Goal: Information Seeking & Learning: Learn about a topic

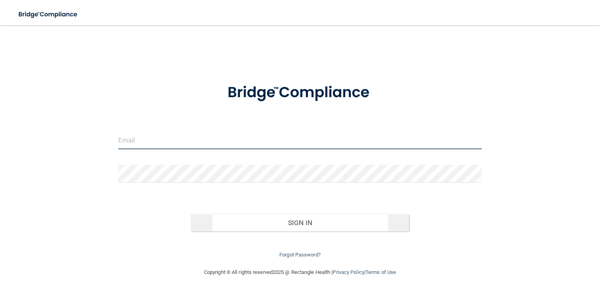
type input "[EMAIL_ADDRESS][DOMAIN_NAME]"
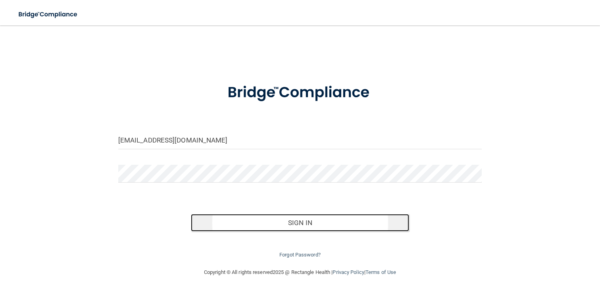
click at [283, 222] on button "Sign In" at bounding box center [300, 222] width 218 height 17
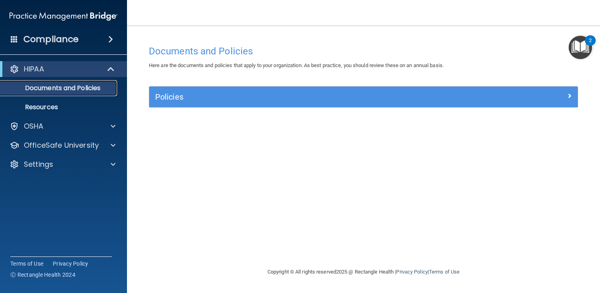
click at [80, 89] on p "Documents and Policies" at bounding box center [59, 88] width 108 height 8
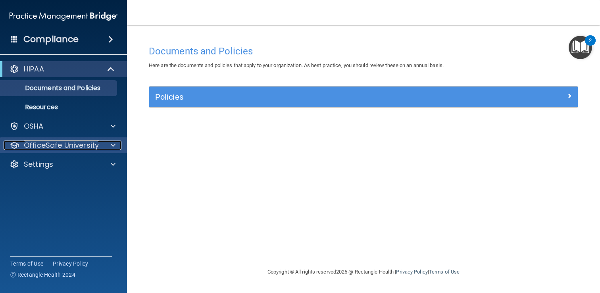
click at [66, 149] on p "OfficeSafe University" at bounding box center [61, 145] width 75 height 10
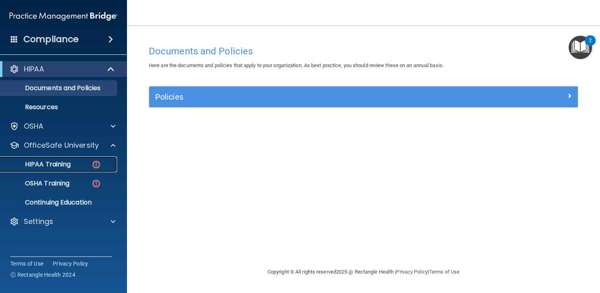
click at [64, 166] on p "HIPAA Training" at bounding box center [37, 164] width 65 height 8
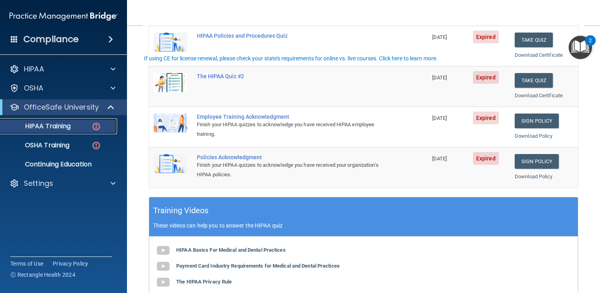
scroll to position [183, 0]
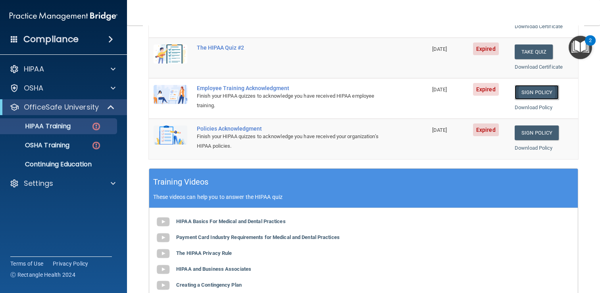
click at [535, 88] on link "Sign Policy" at bounding box center [536, 92] width 44 height 15
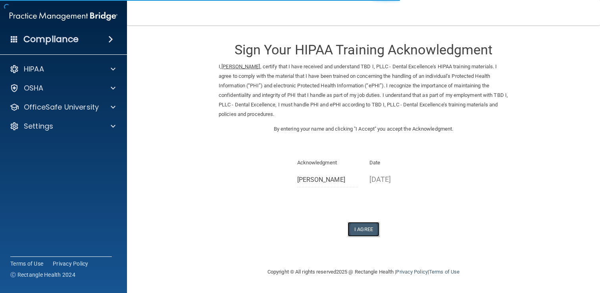
click at [364, 233] on button "I Agree" at bounding box center [363, 229] width 32 height 15
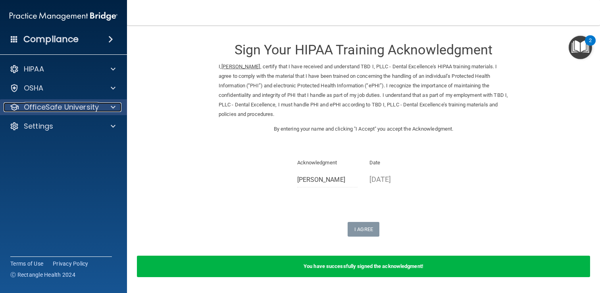
click at [81, 108] on p "OfficeSafe University" at bounding box center [61, 107] width 75 height 10
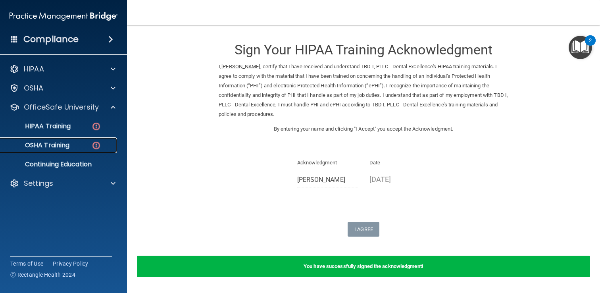
click at [66, 150] on link "OSHA Training" at bounding box center [54, 145] width 125 height 16
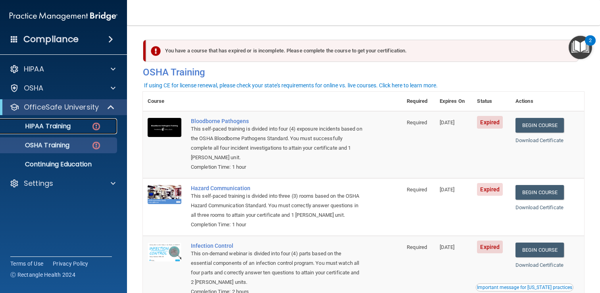
click at [60, 130] on p "HIPAA Training" at bounding box center [37, 126] width 65 height 8
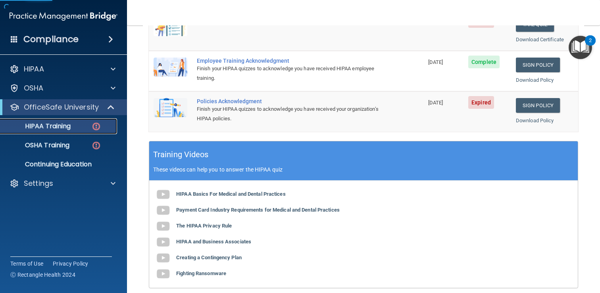
scroll to position [184, 0]
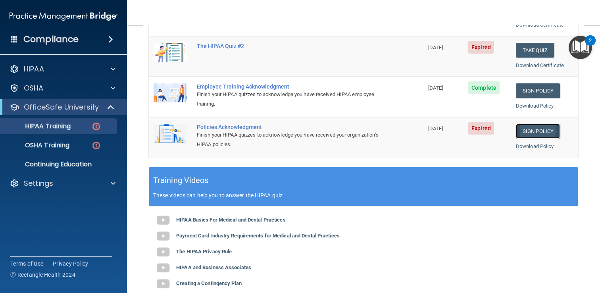
click at [546, 132] on link "Sign Policy" at bounding box center [538, 131] width 44 height 15
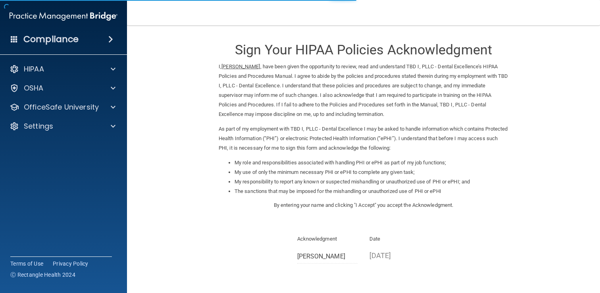
scroll to position [71, 0]
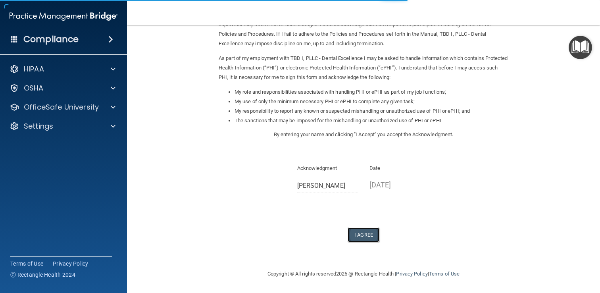
click at [364, 228] on button "I Agree" at bounding box center [363, 234] width 32 height 15
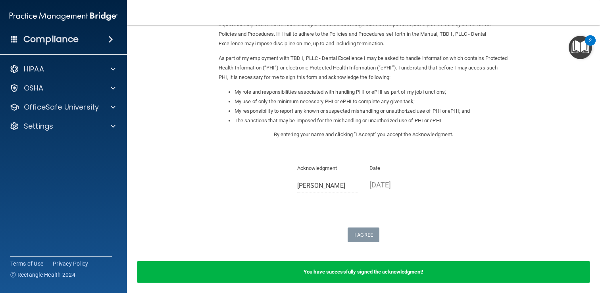
click at [81, 98] on div "HIPAA Documents and Policies Report an Incident Business Associates Emergency P…" at bounding box center [63, 99] width 127 height 83
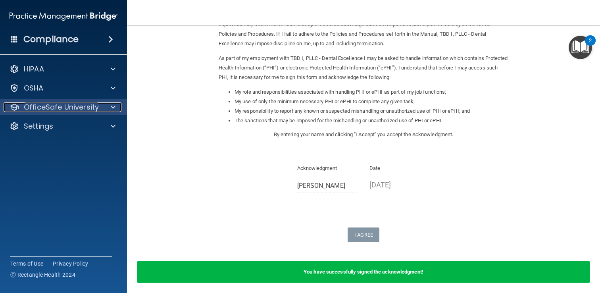
click at [81, 103] on p "OfficeSafe University" at bounding box center [61, 107] width 75 height 10
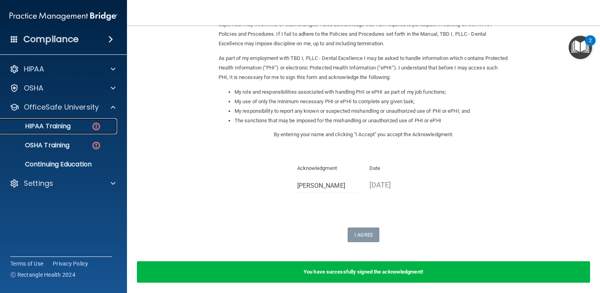
click at [61, 128] on p "HIPAA Training" at bounding box center [37, 126] width 65 height 8
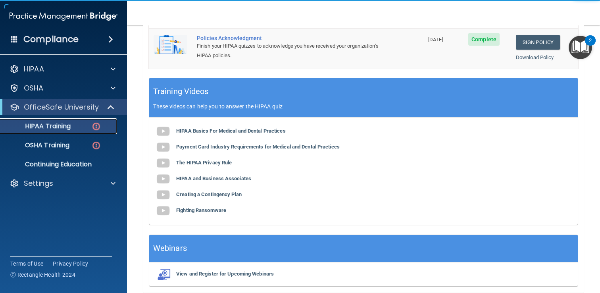
scroll to position [304, 0]
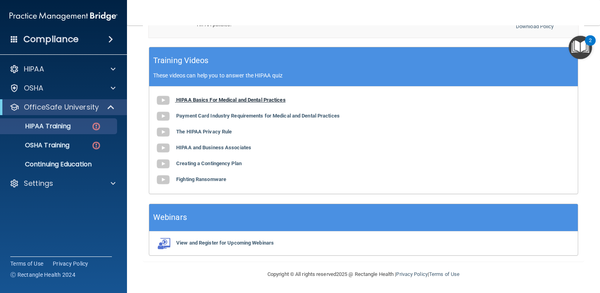
click at [205, 98] on b "HIPAA Basics For Medical and Dental Practices" at bounding box center [230, 100] width 109 height 6
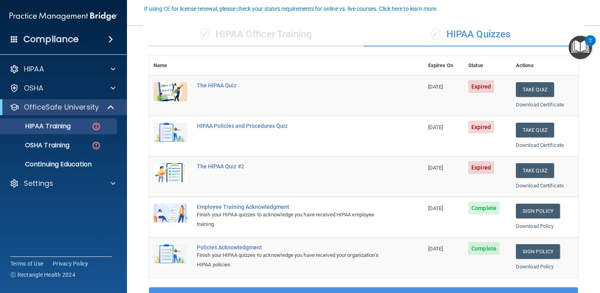
scroll to position [72, 0]
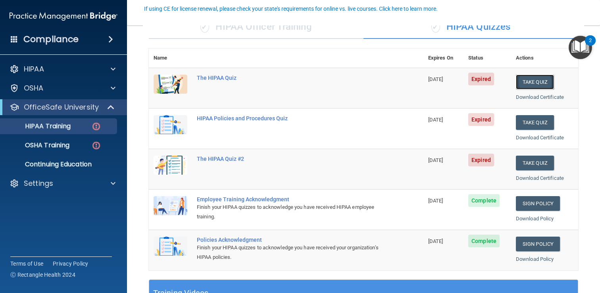
click at [525, 80] on button "Take Quiz" at bounding box center [535, 82] width 38 height 15
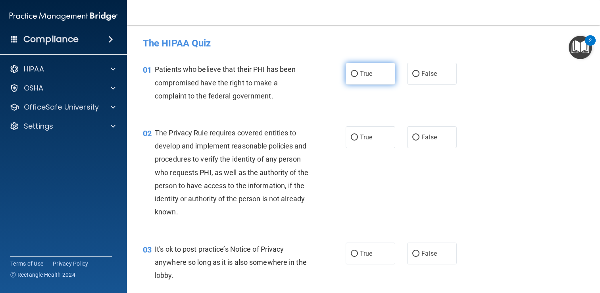
click at [383, 74] on label "True" at bounding box center [371, 74] width 50 height 22
click at [358, 74] on input "True" at bounding box center [354, 74] width 7 height 6
radio input "true"
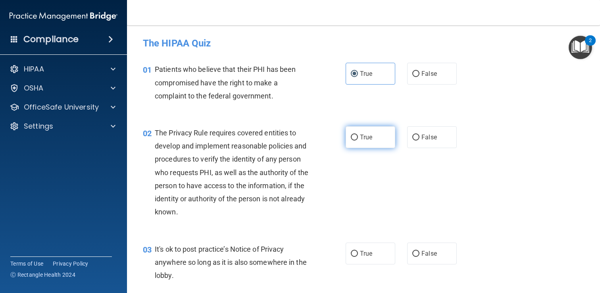
click at [372, 134] on span "True" at bounding box center [366, 137] width 12 height 8
click at [358, 134] on input "True" at bounding box center [354, 137] width 7 height 6
radio input "true"
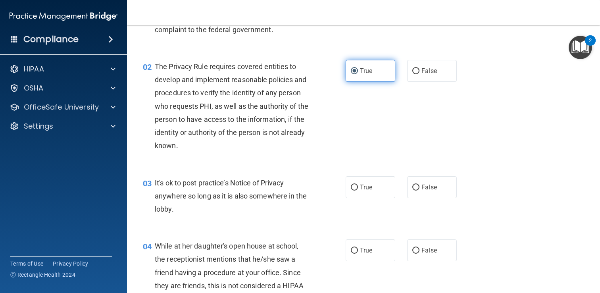
scroll to position [73, 0]
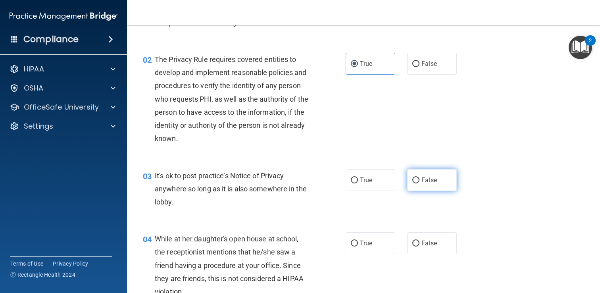
click at [431, 183] on span "False" at bounding box center [428, 180] width 15 height 8
click at [419, 183] on input "False" at bounding box center [415, 180] width 7 height 6
radio input "true"
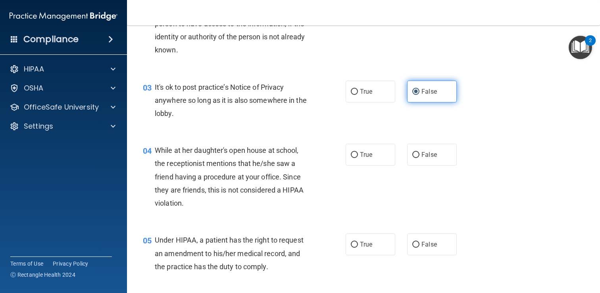
scroll to position [165, 0]
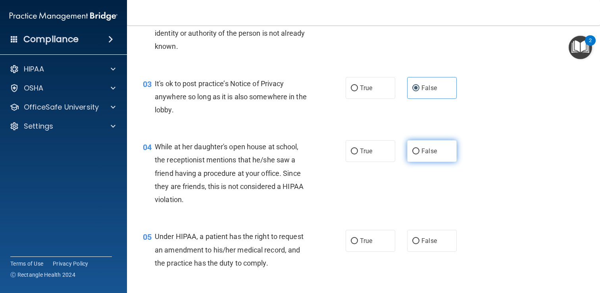
click at [431, 156] on label "False" at bounding box center [432, 151] width 50 height 22
click at [419, 154] on input "False" at bounding box center [415, 151] width 7 height 6
radio input "true"
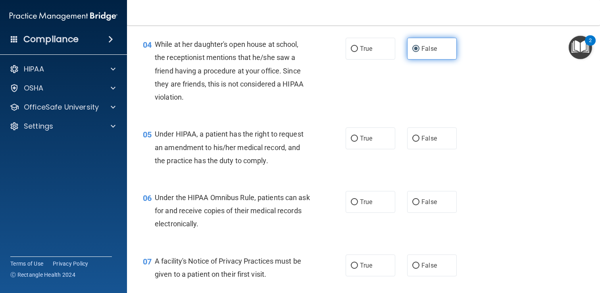
scroll to position [274, 0]
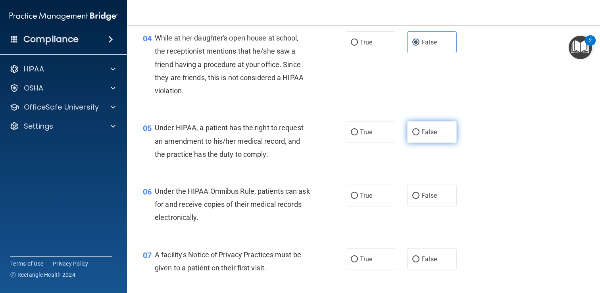
click at [424, 142] on label "False" at bounding box center [432, 132] width 50 height 22
click at [419, 135] on input "False" at bounding box center [415, 132] width 7 height 6
radio input "true"
click at [361, 195] on span "True" at bounding box center [366, 196] width 12 height 8
click at [358, 195] on input "True" at bounding box center [354, 196] width 7 height 6
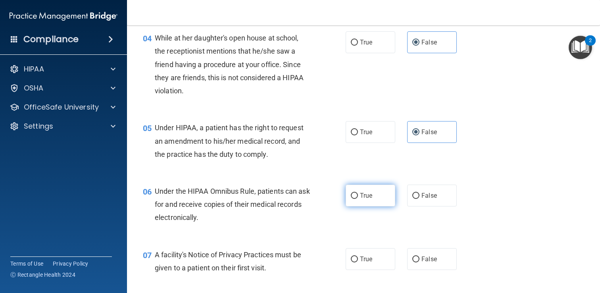
radio input "true"
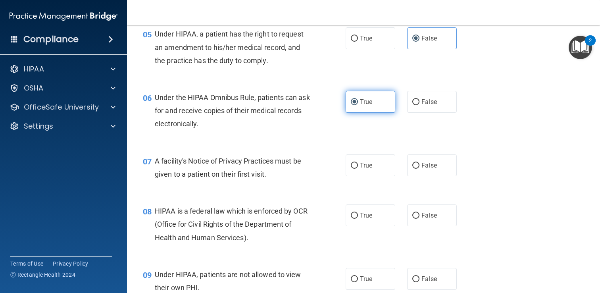
scroll to position [372, 0]
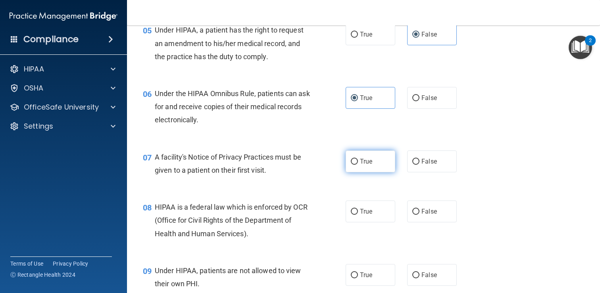
click at [370, 165] on label "True" at bounding box center [371, 161] width 50 height 22
click at [358, 165] on input "True" at bounding box center [354, 162] width 7 height 6
radio input "true"
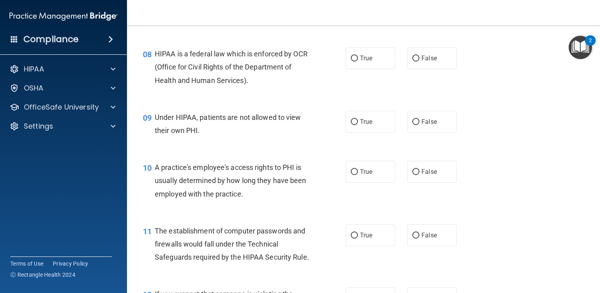
scroll to position [535, 0]
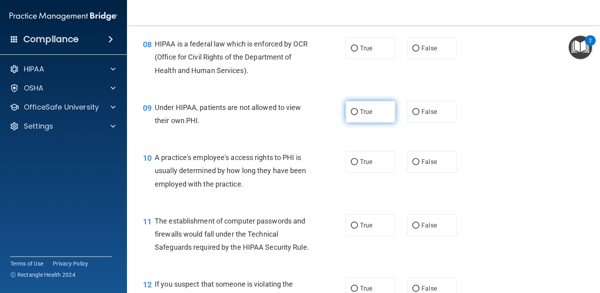
click at [372, 114] on span "True" at bounding box center [366, 112] width 12 height 8
click at [358, 114] on input "True" at bounding box center [354, 112] width 7 height 6
radio input "true"
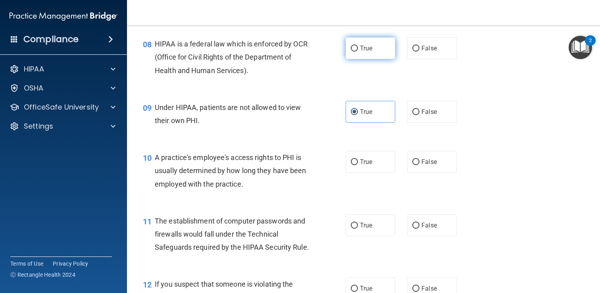
click at [378, 59] on label "True" at bounding box center [371, 48] width 50 height 22
click at [358, 52] on input "True" at bounding box center [354, 49] width 7 height 6
radio input "true"
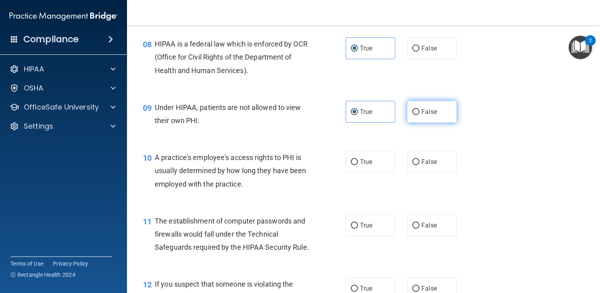
click at [432, 106] on label "False" at bounding box center [432, 112] width 50 height 22
click at [419, 109] on input "False" at bounding box center [415, 112] width 7 height 6
radio input "true"
radio input "false"
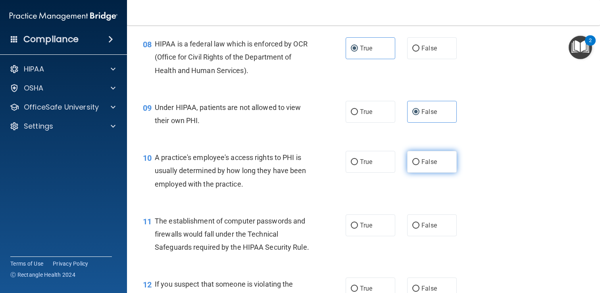
click at [432, 153] on label "False" at bounding box center [432, 162] width 50 height 22
click at [419, 159] on input "False" at bounding box center [415, 162] width 7 height 6
radio input "true"
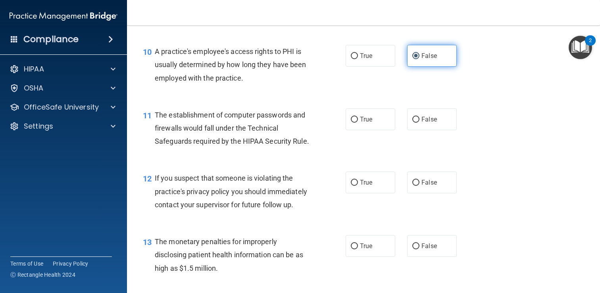
scroll to position [645, 0]
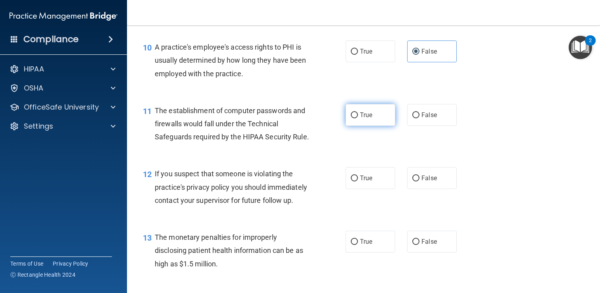
click at [376, 114] on label "True" at bounding box center [371, 115] width 50 height 22
click at [358, 114] on input "True" at bounding box center [354, 115] width 7 height 6
radio input "true"
click at [369, 171] on label "True" at bounding box center [371, 178] width 50 height 22
click at [358, 175] on input "True" at bounding box center [354, 178] width 7 height 6
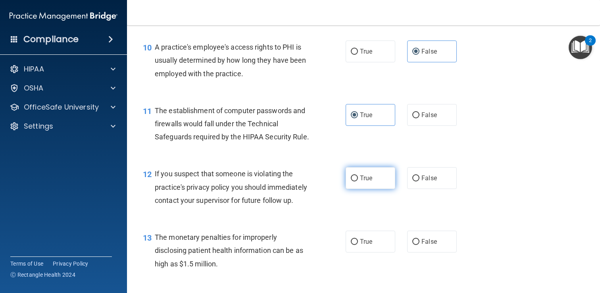
radio input "true"
click at [369, 238] on span "True" at bounding box center [366, 242] width 12 height 8
click at [358, 239] on input "True" at bounding box center [354, 242] width 7 height 6
radio input "true"
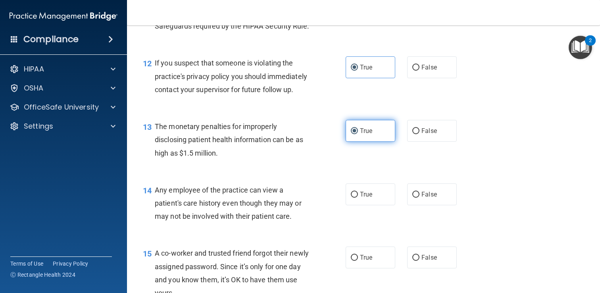
scroll to position [772, 0]
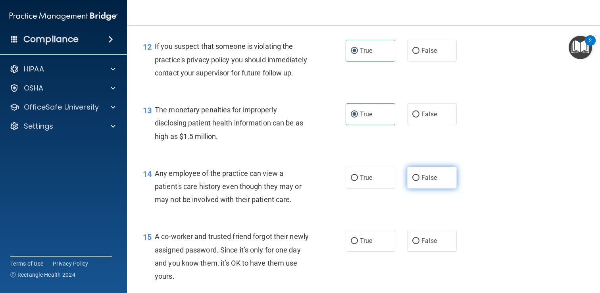
click at [416, 178] on input "False" at bounding box center [415, 178] width 7 height 6
radio input "true"
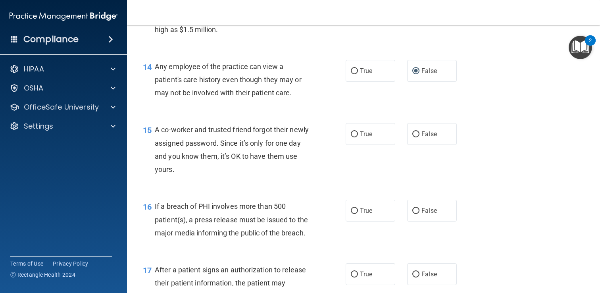
scroll to position [881, 0]
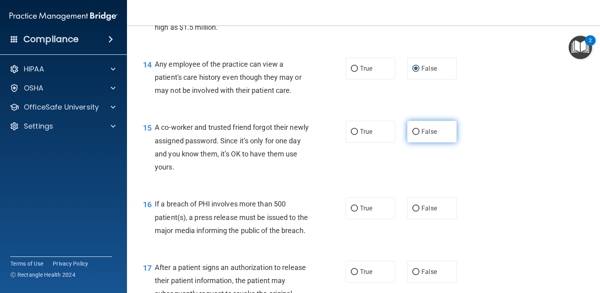
click at [424, 142] on label "False" at bounding box center [432, 132] width 50 height 22
click at [419, 135] on input "False" at bounding box center [415, 132] width 7 height 6
radio input "true"
click at [369, 206] on span "True" at bounding box center [366, 208] width 12 height 8
click at [358, 206] on input "True" at bounding box center [354, 208] width 7 height 6
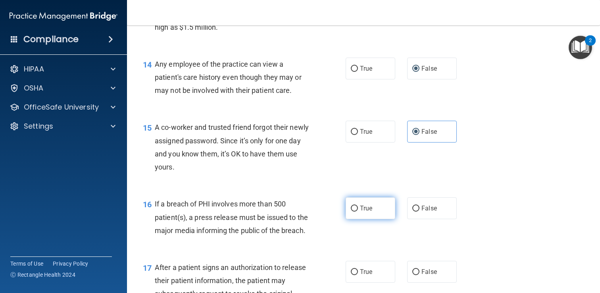
radio input "true"
click at [363, 269] on span "True" at bounding box center [366, 272] width 12 height 8
click at [358, 269] on input "True" at bounding box center [354, 272] width 7 height 6
radio input "true"
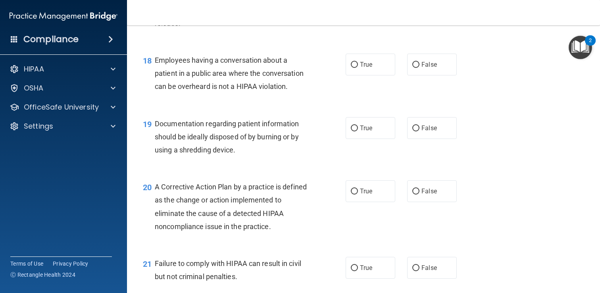
scroll to position [1182, 0]
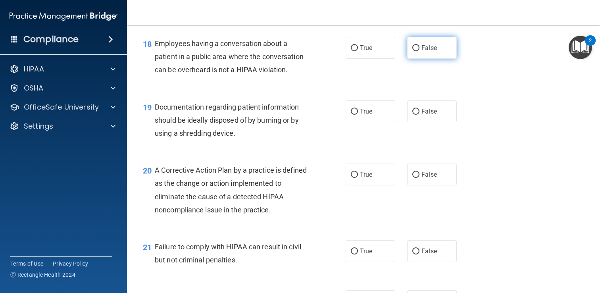
click at [417, 45] on input "False" at bounding box center [415, 48] width 7 height 6
radio input "true"
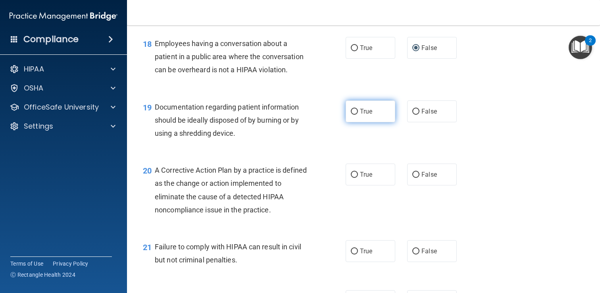
click at [369, 111] on span "True" at bounding box center [366, 111] width 12 height 8
click at [358, 111] on input "True" at bounding box center [354, 112] width 7 height 6
radio input "true"
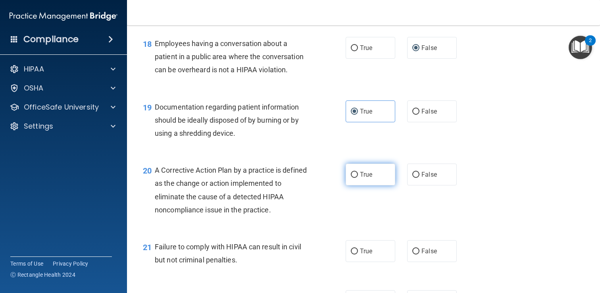
click at [365, 173] on span "True" at bounding box center [366, 175] width 12 height 8
click at [358, 173] on input "True" at bounding box center [354, 175] width 7 height 6
radio input "true"
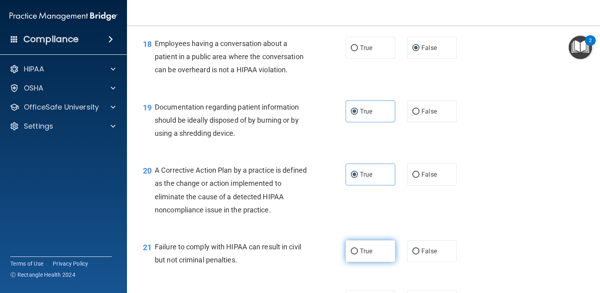
click at [364, 255] on label "True" at bounding box center [371, 251] width 50 height 22
click at [358, 254] on input "True" at bounding box center [354, 251] width 7 height 6
radio input "true"
click at [420, 256] on label "False" at bounding box center [432, 251] width 50 height 22
click at [419, 254] on input "False" at bounding box center [415, 251] width 7 height 6
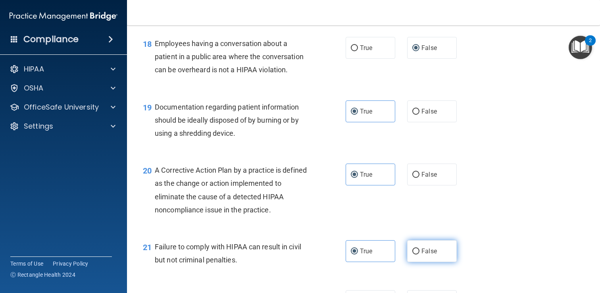
radio input "true"
radio input "false"
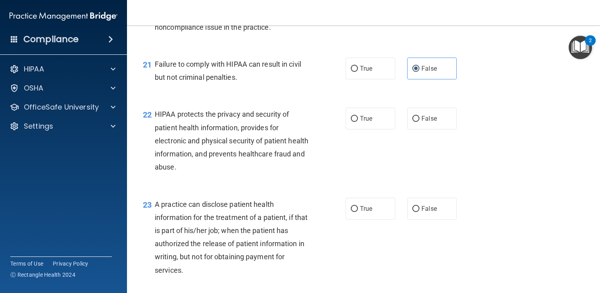
scroll to position [1397, 0]
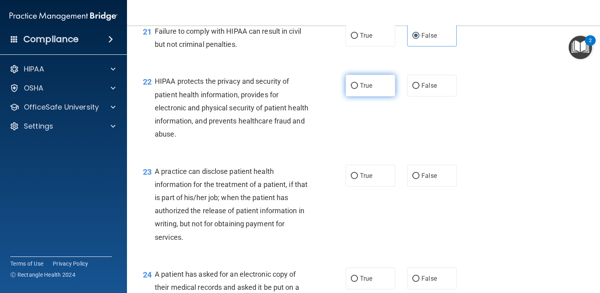
click at [376, 78] on label "True" at bounding box center [371, 86] width 50 height 22
click at [358, 83] on input "True" at bounding box center [354, 86] width 7 height 6
radio input "true"
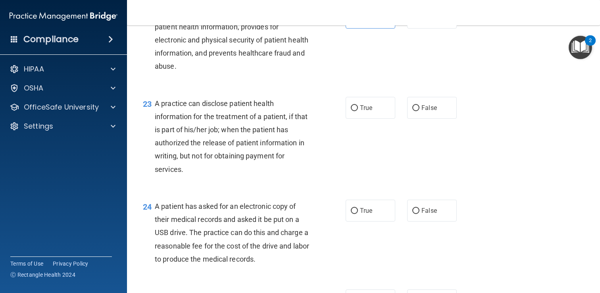
scroll to position [1467, 0]
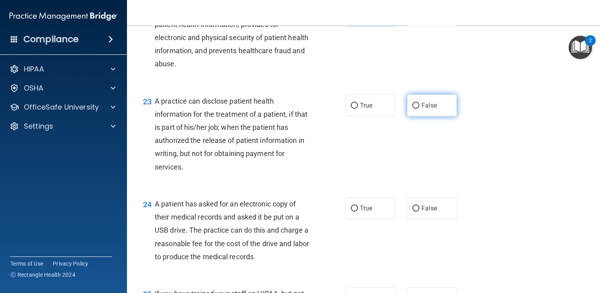
click at [426, 102] on span "False" at bounding box center [428, 106] width 15 height 8
click at [419, 103] on input "False" at bounding box center [415, 106] width 7 height 6
radio input "true"
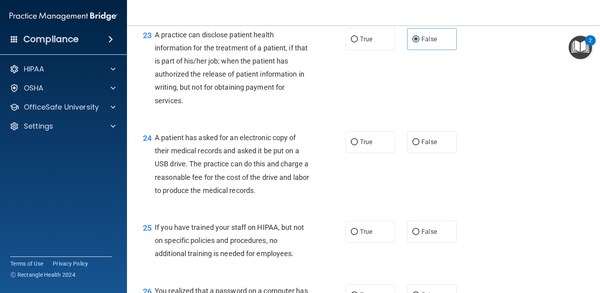
scroll to position [1534, 0]
click at [357, 143] on input "True" at bounding box center [354, 142] width 7 height 6
radio input "true"
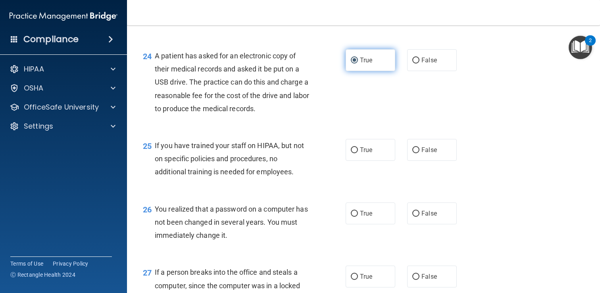
scroll to position [1627, 0]
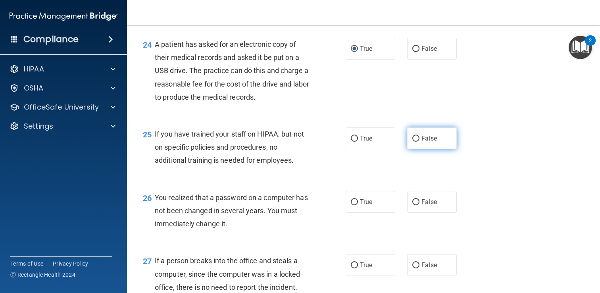
click at [422, 134] on label "False" at bounding box center [432, 138] width 50 height 22
click at [419, 136] on input "False" at bounding box center [415, 139] width 7 height 6
radio input "true"
click at [426, 204] on span "False" at bounding box center [428, 202] width 15 height 8
click at [419, 204] on input "False" at bounding box center [415, 202] width 7 height 6
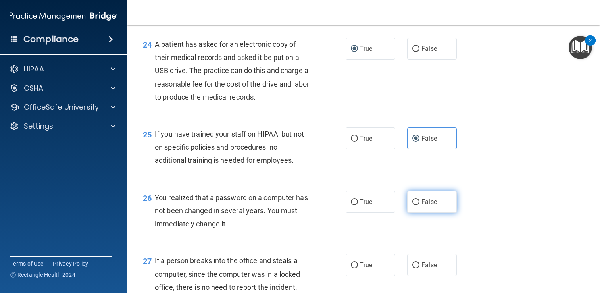
radio input "true"
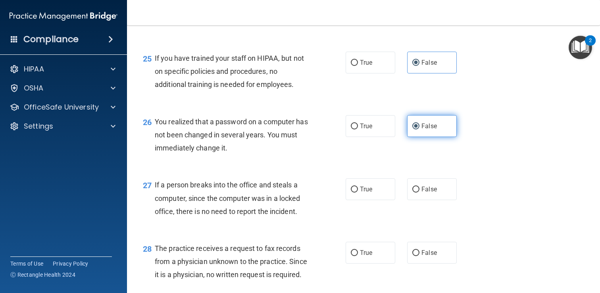
scroll to position [1710, 0]
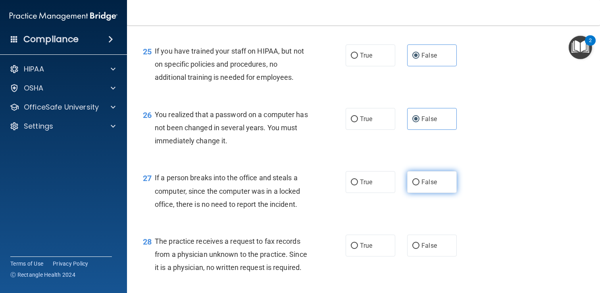
click at [424, 188] on label "False" at bounding box center [432, 182] width 50 height 22
click at [419, 185] on input "False" at bounding box center [415, 182] width 7 height 6
radio input "true"
click at [424, 240] on label "False" at bounding box center [432, 245] width 50 height 22
click at [419, 243] on input "False" at bounding box center [415, 246] width 7 height 6
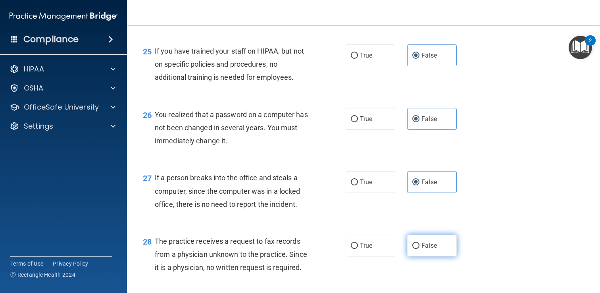
radio input "true"
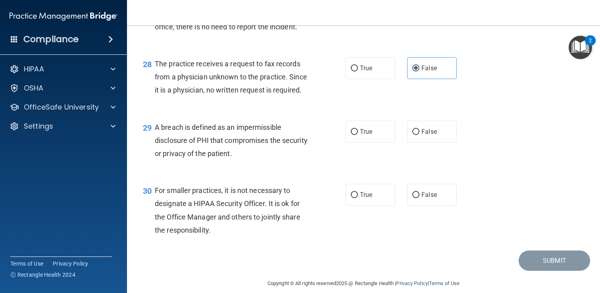
scroll to position [1896, 0]
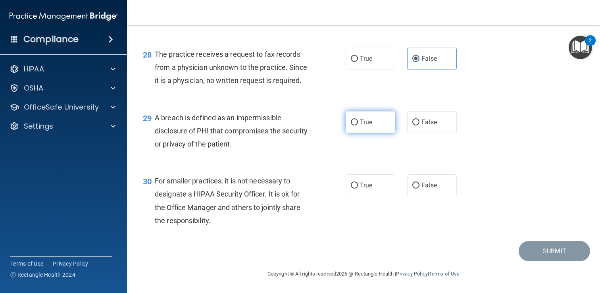
click at [367, 130] on label "True" at bounding box center [371, 122] width 50 height 22
click at [358, 125] on input "True" at bounding box center [354, 122] width 7 height 6
radio input "true"
click at [426, 194] on label "False" at bounding box center [432, 185] width 50 height 22
click at [419, 188] on input "False" at bounding box center [415, 185] width 7 height 6
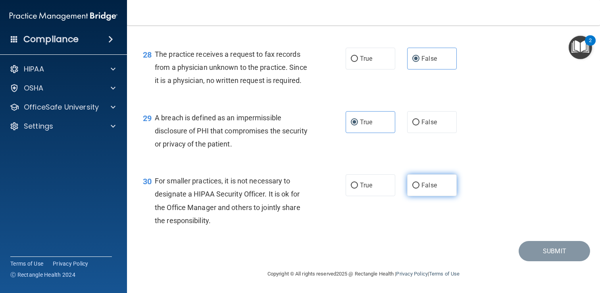
radio input "true"
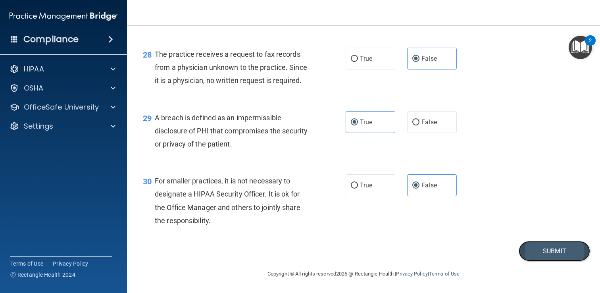
click at [543, 248] on button "Submit" at bounding box center [553, 251] width 71 height 20
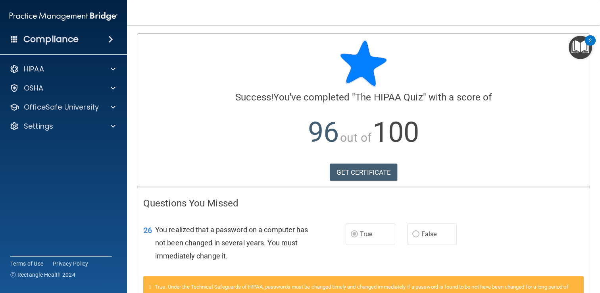
scroll to position [61, 0]
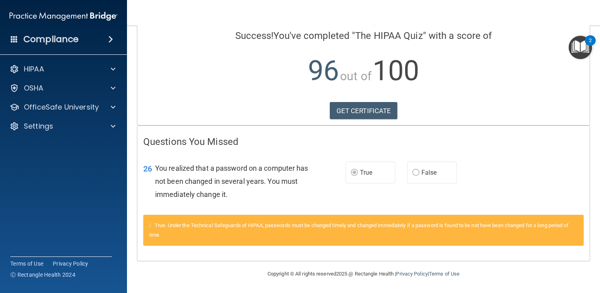
click at [433, 173] on span "False" at bounding box center [428, 173] width 15 height 8
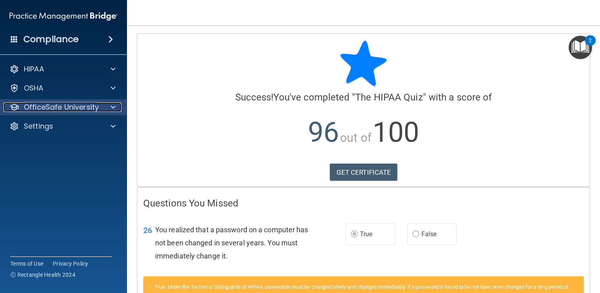
click at [73, 109] on p "OfficeSafe University" at bounding box center [61, 107] width 75 height 10
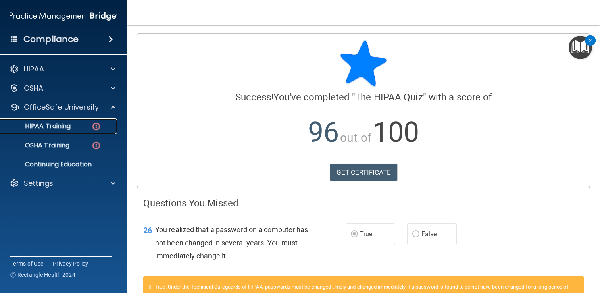
click at [68, 122] on p "HIPAA Training" at bounding box center [37, 126] width 65 height 8
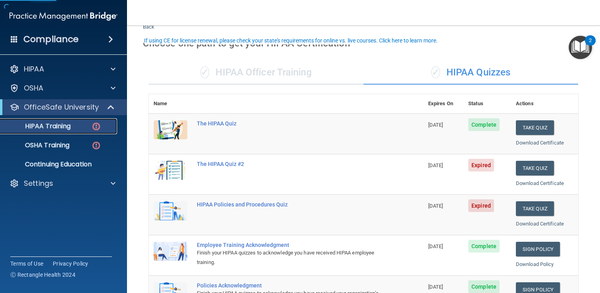
scroll to position [42, 0]
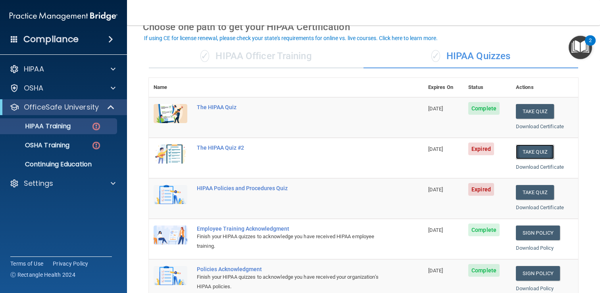
click at [539, 147] on button "Take Quiz" at bounding box center [535, 151] width 38 height 15
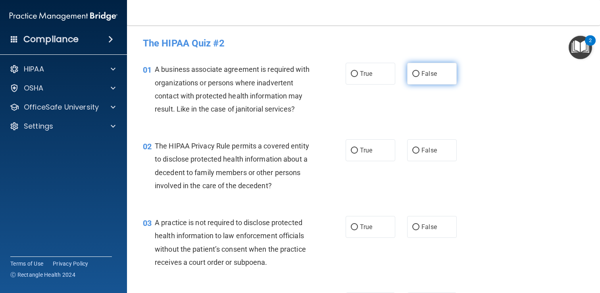
click at [424, 73] on span "False" at bounding box center [428, 74] width 15 height 8
click at [419, 73] on input "False" at bounding box center [415, 74] width 7 height 6
radio input "true"
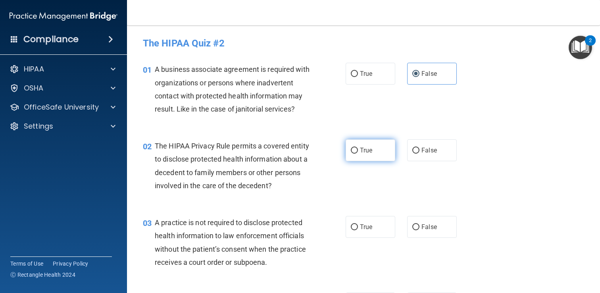
click at [367, 154] on label "True" at bounding box center [371, 150] width 50 height 22
click at [358, 154] on input "True" at bounding box center [354, 151] width 7 height 6
radio input "true"
click at [420, 227] on label "False" at bounding box center [432, 227] width 50 height 22
click at [419, 227] on input "False" at bounding box center [415, 227] width 7 height 6
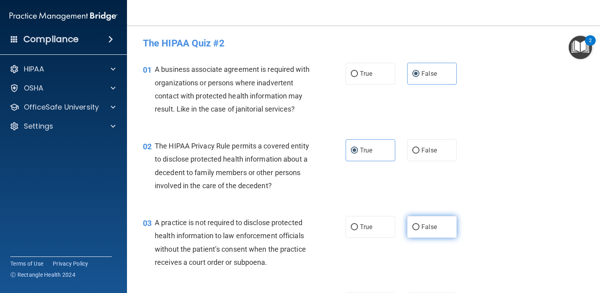
radio input "true"
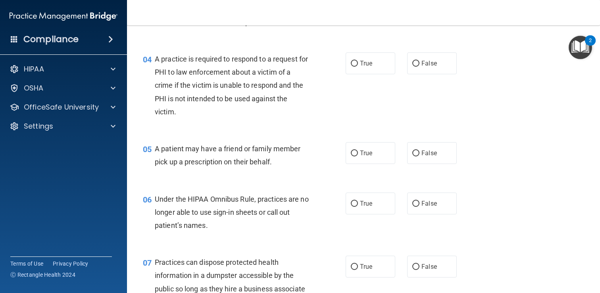
scroll to position [251, 0]
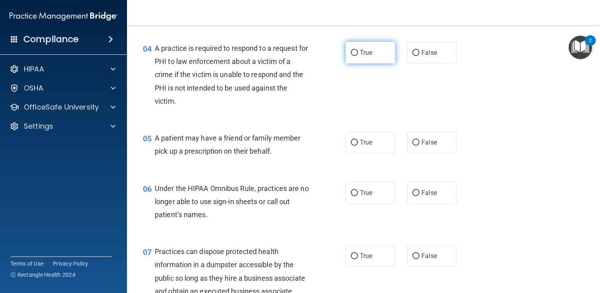
click at [376, 55] on label "True" at bounding box center [371, 53] width 50 height 22
click at [358, 55] on input "True" at bounding box center [354, 53] width 7 height 6
radio input "true"
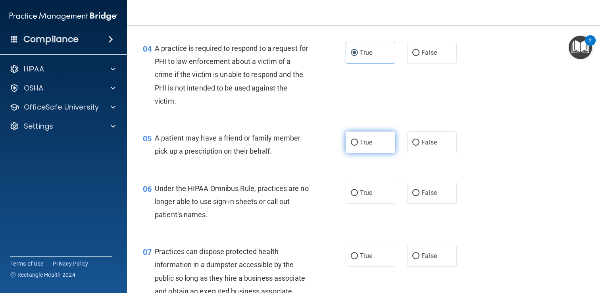
click at [370, 135] on label "True" at bounding box center [371, 142] width 50 height 22
click at [358, 140] on input "True" at bounding box center [354, 143] width 7 height 6
radio input "true"
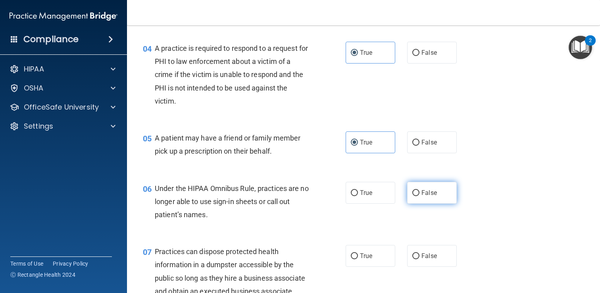
click at [425, 194] on span "False" at bounding box center [428, 193] width 15 height 8
click at [419, 194] on input "False" at bounding box center [415, 193] width 7 height 6
radio input "true"
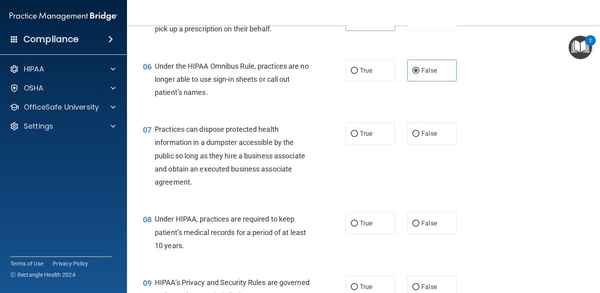
scroll to position [379, 0]
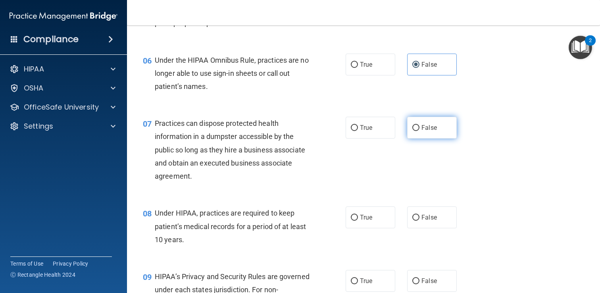
click at [427, 117] on label "False" at bounding box center [432, 128] width 50 height 22
click at [419, 125] on input "False" at bounding box center [415, 128] width 7 height 6
radio input "true"
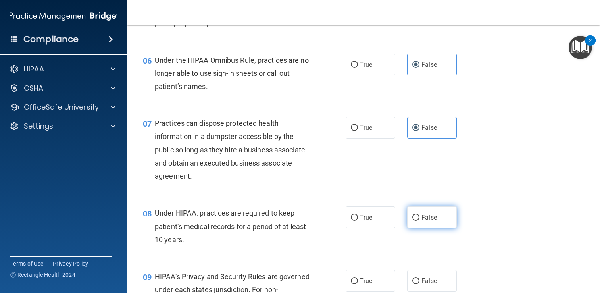
click at [425, 221] on span "False" at bounding box center [428, 217] width 15 height 8
click at [419, 221] on input "False" at bounding box center [415, 218] width 7 height 6
radio input "true"
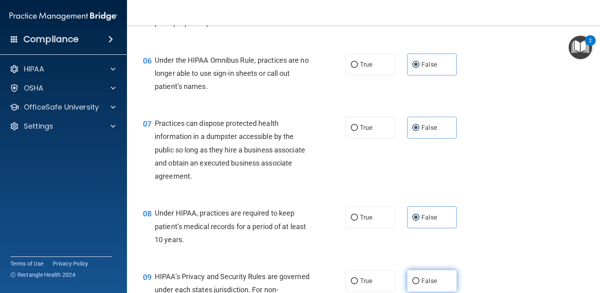
click at [432, 280] on span "False" at bounding box center [428, 281] width 15 height 8
click at [419, 280] on input "False" at bounding box center [415, 281] width 7 height 6
radio input "true"
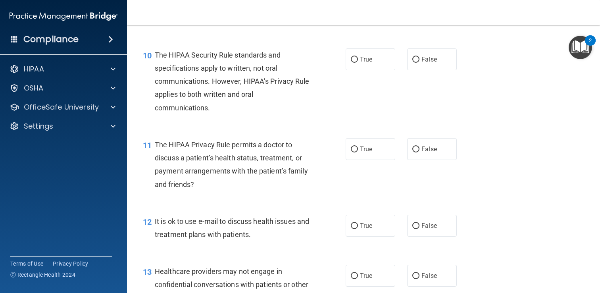
scroll to position [678, 0]
click at [361, 157] on label "True" at bounding box center [371, 148] width 50 height 22
click at [358, 152] on input "True" at bounding box center [354, 149] width 7 height 6
radio input "true"
click at [363, 58] on span "True" at bounding box center [366, 59] width 12 height 8
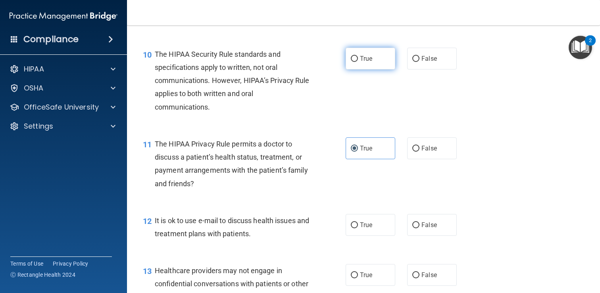
click at [358, 58] on input "True" at bounding box center [354, 59] width 7 height 6
radio input "true"
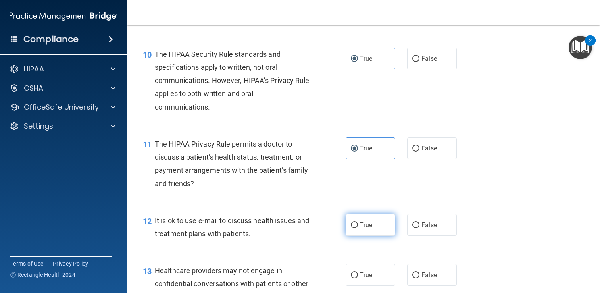
click at [354, 222] on input "True" at bounding box center [354, 225] width 7 height 6
radio input "true"
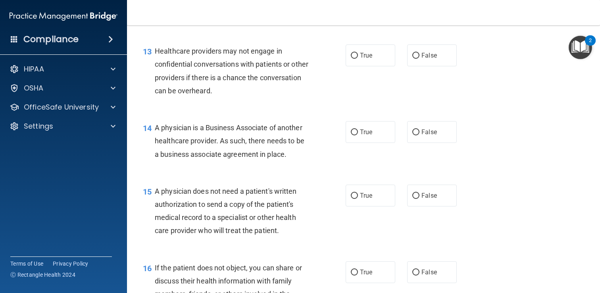
scroll to position [906, 0]
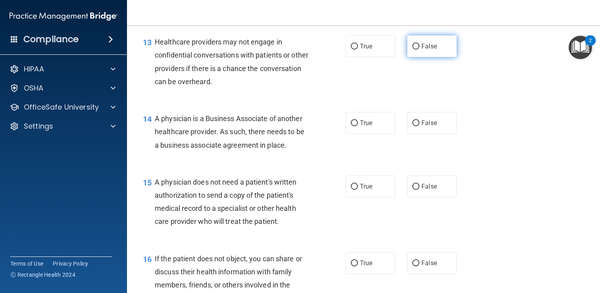
click at [434, 42] on span "False" at bounding box center [428, 46] width 15 height 8
click at [419, 44] on input "False" at bounding box center [415, 47] width 7 height 6
radio input "true"
click at [426, 115] on label "False" at bounding box center [432, 123] width 50 height 22
click at [419, 120] on input "False" at bounding box center [415, 123] width 7 height 6
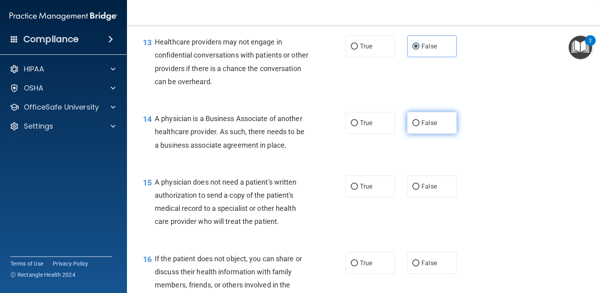
radio input "true"
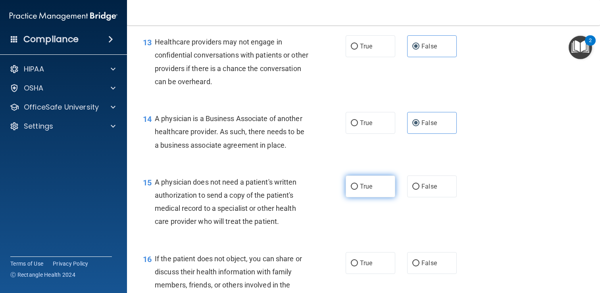
click at [377, 188] on label "True" at bounding box center [371, 186] width 50 height 22
click at [358, 188] on input "True" at bounding box center [354, 187] width 7 height 6
radio input "true"
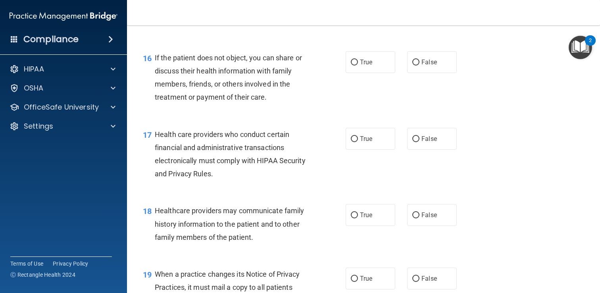
scroll to position [1124, 0]
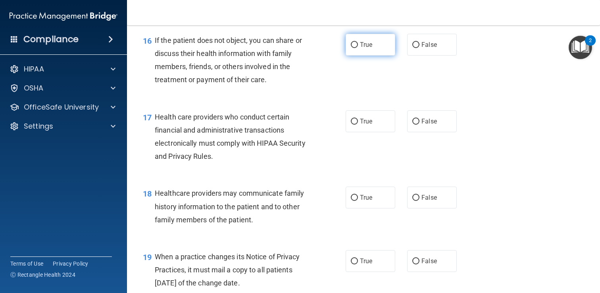
click at [373, 38] on label "True" at bounding box center [371, 45] width 50 height 22
click at [358, 42] on input "True" at bounding box center [354, 45] width 7 height 6
radio input "true"
click at [365, 119] on span "True" at bounding box center [366, 121] width 12 height 8
click at [358, 119] on input "True" at bounding box center [354, 122] width 7 height 6
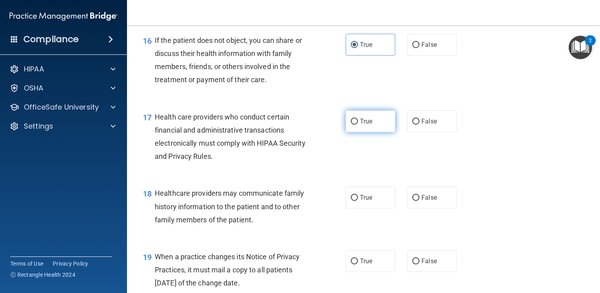
radio input "true"
click at [412, 195] on input "False" at bounding box center [415, 198] width 7 height 6
radio input "true"
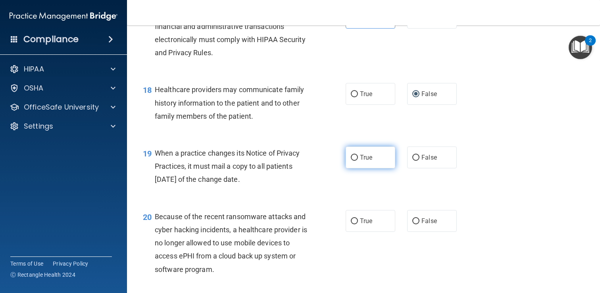
scroll to position [1228, 0]
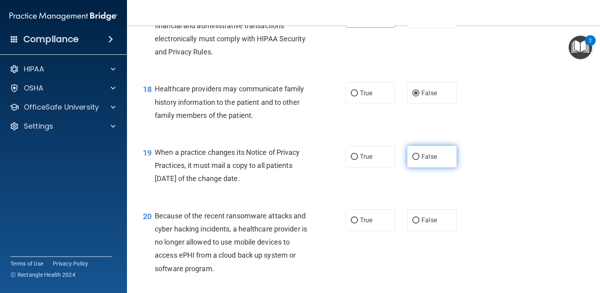
click at [429, 154] on span "False" at bounding box center [428, 157] width 15 height 8
click at [419, 154] on input "False" at bounding box center [415, 157] width 7 height 6
radio input "true"
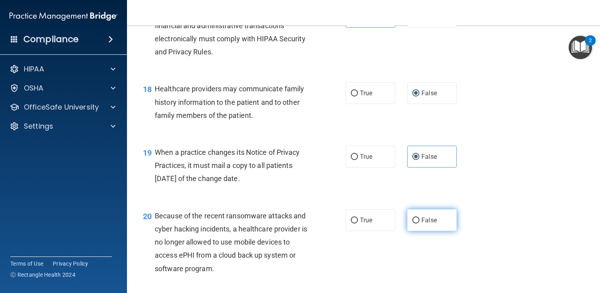
click at [429, 215] on label "False" at bounding box center [432, 220] width 50 height 22
click at [419, 217] on input "False" at bounding box center [415, 220] width 7 height 6
radio input "true"
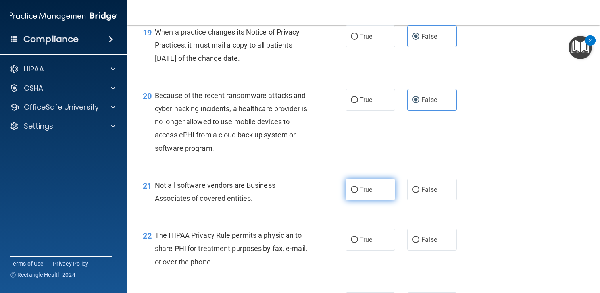
click at [374, 192] on label "True" at bounding box center [371, 190] width 50 height 22
click at [358, 192] on input "True" at bounding box center [354, 190] width 7 height 6
radio input "true"
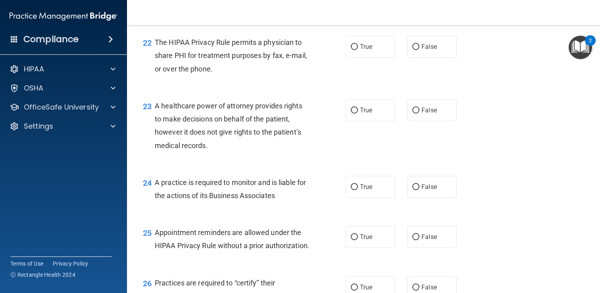
scroll to position [1541, 0]
click at [369, 111] on span "True" at bounding box center [366, 111] width 12 height 8
click at [358, 111] on input "True" at bounding box center [354, 111] width 7 height 6
radio input "true"
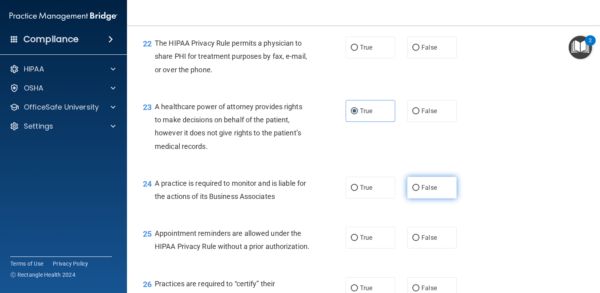
click at [418, 191] on input "False" at bounding box center [415, 188] width 7 height 6
radio input "true"
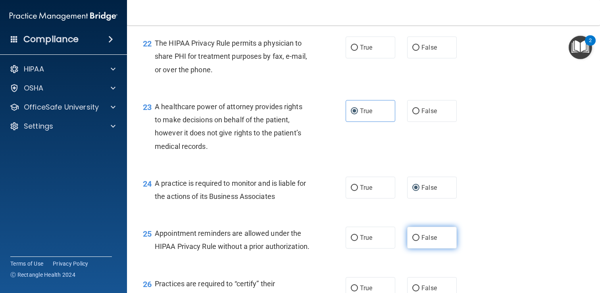
click at [426, 230] on label "False" at bounding box center [432, 238] width 50 height 22
click at [419, 235] on input "False" at bounding box center [415, 238] width 7 height 6
radio input "true"
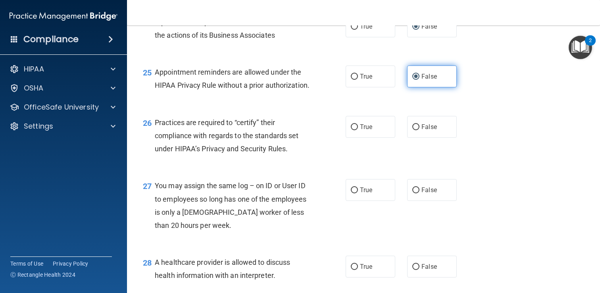
scroll to position [1700, 0]
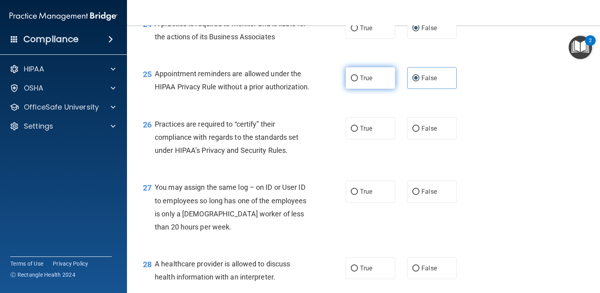
click at [384, 82] on label "True" at bounding box center [371, 78] width 50 height 22
click at [358, 81] on input "True" at bounding box center [354, 78] width 7 height 6
radio input "true"
radio input "false"
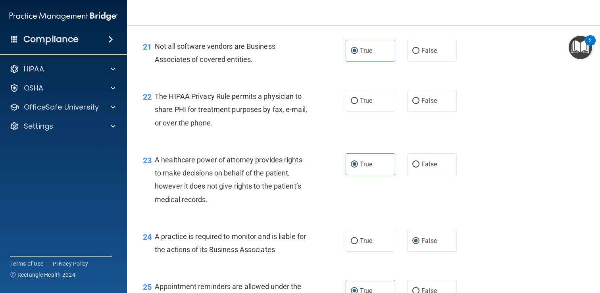
scroll to position [1484, 0]
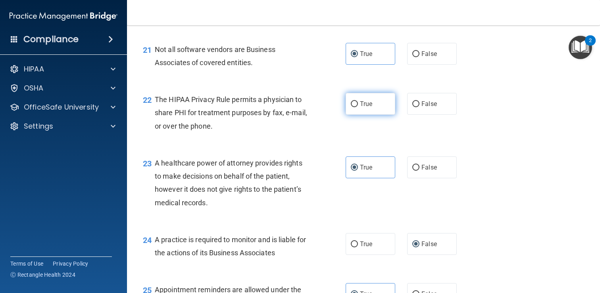
click at [375, 102] on label "True" at bounding box center [371, 104] width 50 height 22
click at [358, 102] on input "True" at bounding box center [354, 104] width 7 height 6
radio input "true"
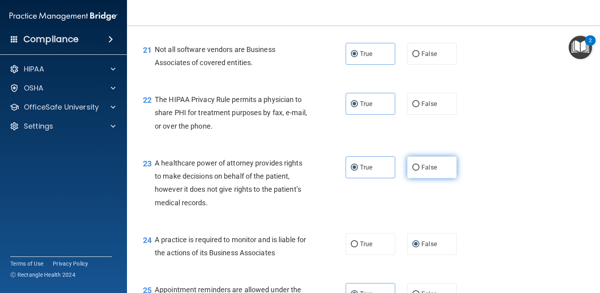
click at [418, 174] on label "False" at bounding box center [432, 167] width 50 height 22
click at [418, 171] on input "False" at bounding box center [415, 168] width 7 height 6
radio input "true"
radio input "false"
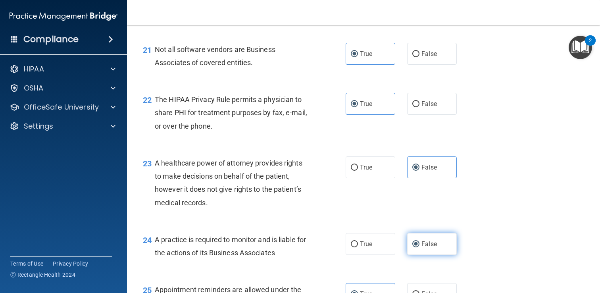
click at [432, 242] on span "False" at bounding box center [428, 244] width 15 height 8
click at [419, 242] on input "False" at bounding box center [415, 244] width 7 height 6
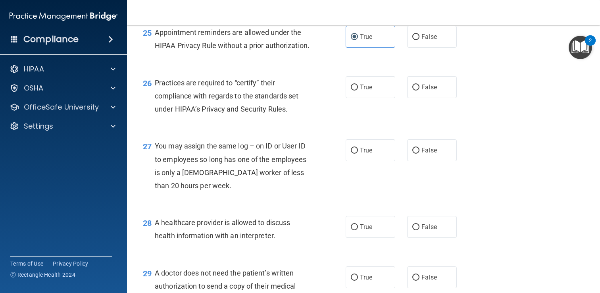
scroll to position [1742, 0]
click at [427, 98] on label "False" at bounding box center [432, 87] width 50 height 22
click at [419, 90] on input "False" at bounding box center [415, 87] width 7 height 6
radio input "true"
click at [431, 154] on span "False" at bounding box center [428, 150] width 15 height 8
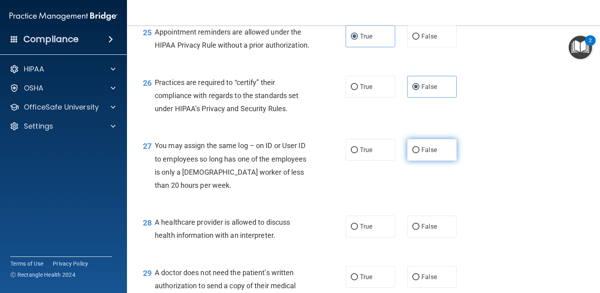
click at [419, 153] on input "False" at bounding box center [415, 150] width 7 height 6
radio input "true"
click at [374, 230] on label "True" at bounding box center [371, 226] width 50 height 22
click at [358, 230] on input "True" at bounding box center [354, 227] width 7 height 6
radio input "true"
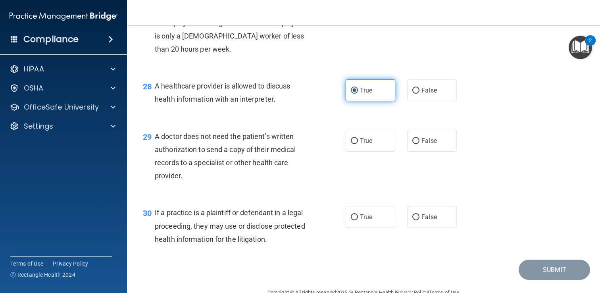
scroll to position [1910, 0]
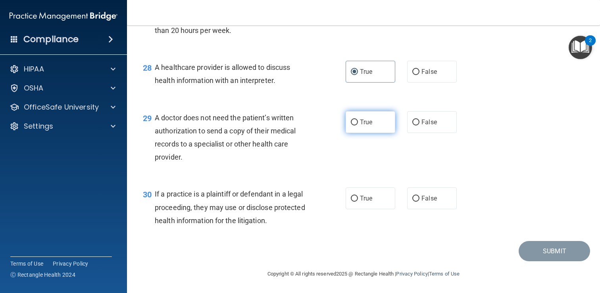
click at [371, 117] on label "True" at bounding box center [371, 122] width 50 height 22
click at [358, 119] on input "True" at bounding box center [354, 122] width 7 height 6
radio input "true"
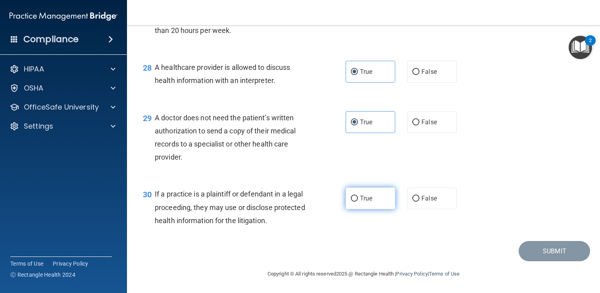
click at [362, 201] on span "True" at bounding box center [366, 198] width 12 height 8
click at [358, 201] on input "True" at bounding box center [354, 199] width 7 height 6
radio input "true"
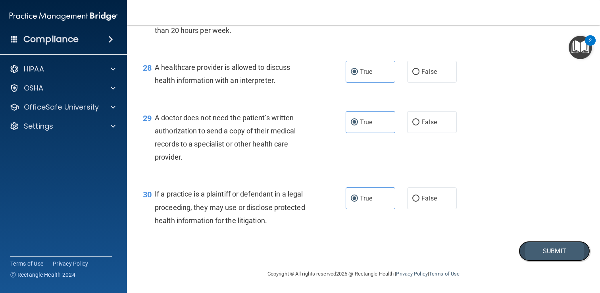
click at [541, 251] on button "Submit" at bounding box center [553, 251] width 71 height 20
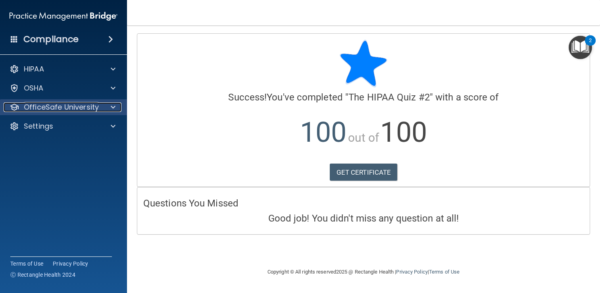
click at [78, 106] on p "OfficeSafe University" at bounding box center [61, 107] width 75 height 10
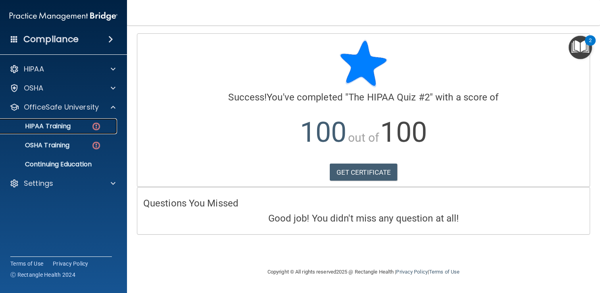
click at [64, 127] on p "HIPAA Training" at bounding box center [37, 126] width 65 height 8
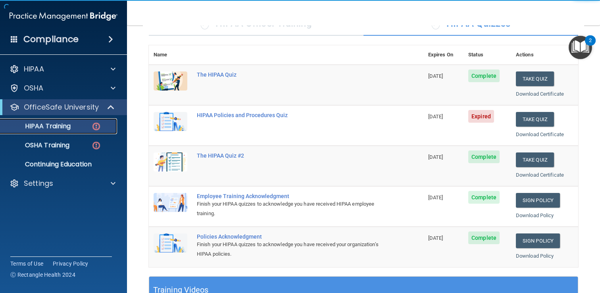
scroll to position [74, 0]
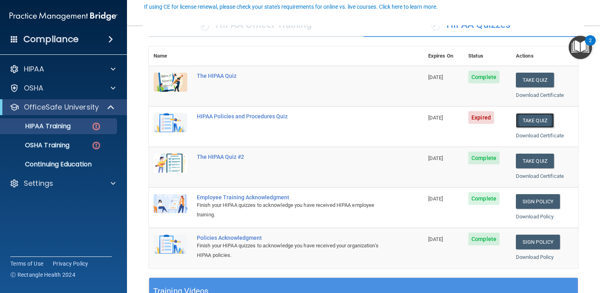
click at [536, 121] on button "Take Quiz" at bounding box center [535, 120] width 38 height 15
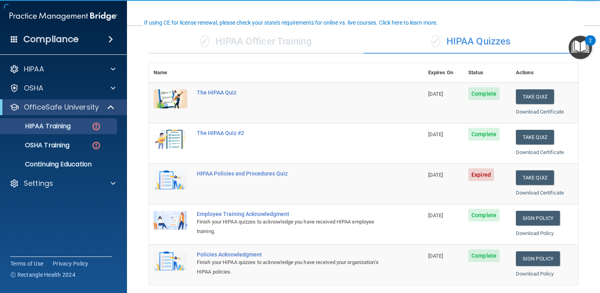
scroll to position [58, 0]
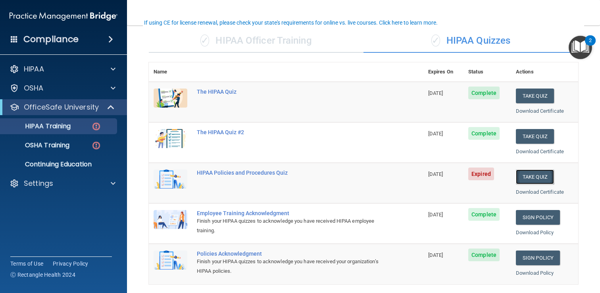
click at [537, 174] on button "Take Quiz" at bounding box center [535, 176] width 38 height 15
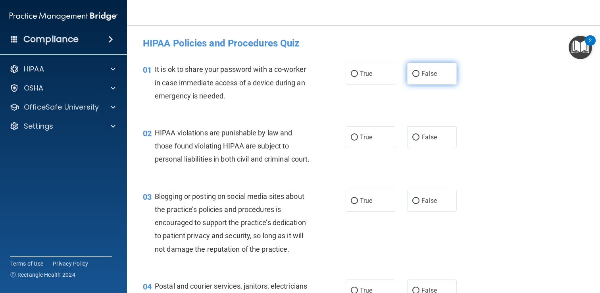
click at [432, 75] on span "False" at bounding box center [428, 74] width 15 height 8
click at [419, 75] on input "False" at bounding box center [415, 74] width 7 height 6
radio input "true"
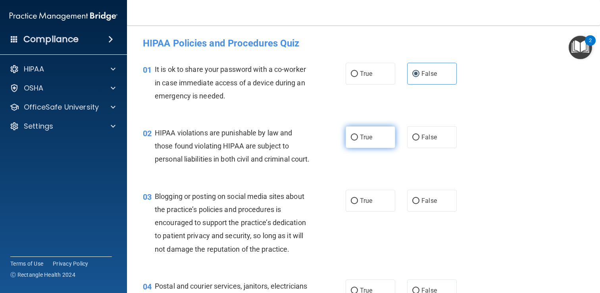
click at [385, 131] on label "True" at bounding box center [371, 137] width 50 height 22
click at [358, 134] on input "True" at bounding box center [354, 137] width 7 height 6
radio input "true"
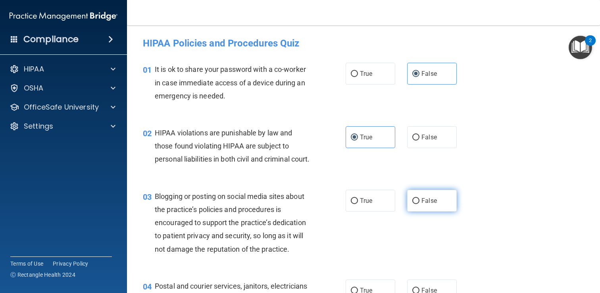
click at [430, 211] on label "False" at bounding box center [432, 201] width 50 height 22
click at [419, 204] on input "False" at bounding box center [415, 201] width 7 height 6
radio input "true"
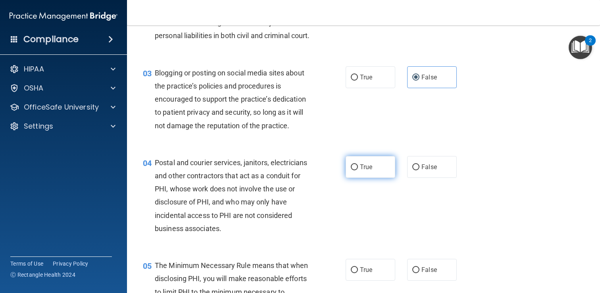
scroll to position [128, 0]
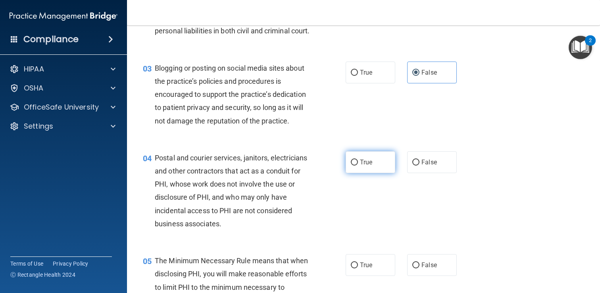
click at [371, 166] on span "True" at bounding box center [366, 162] width 12 height 8
click at [358, 165] on input "True" at bounding box center [354, 162] width 7 height 6
radio input "true"
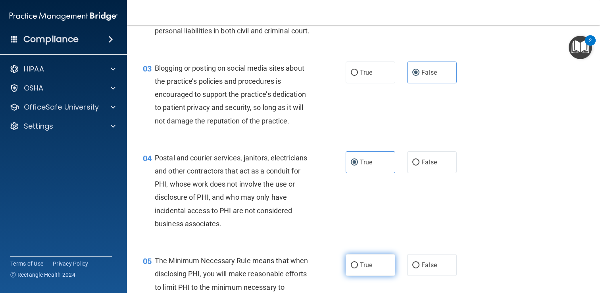
click at [372, 270] on label "True" at bounding box center [371, 265] width 50 height 22
click at [358, 268] on input "True" at bounding box center [354, 265] width 7 height 6
radio input "true"
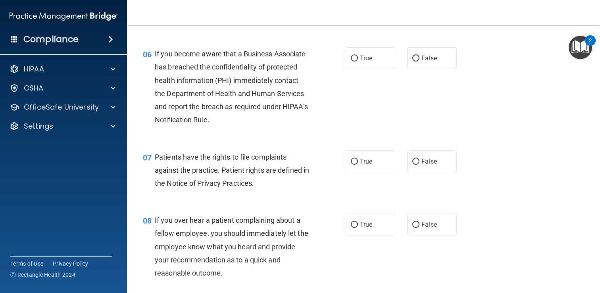
scroll to position [425, 0]
click at [434, 61] on span "False" at bounding box center [428, 58] width 15 height 8
click at [419, 61] on input "False" at bounding box center [415, 58] width 7 height 6
radio input "true"
click at [374, 172] on label "True" at bounding box center [371, 161] width 50 height 22
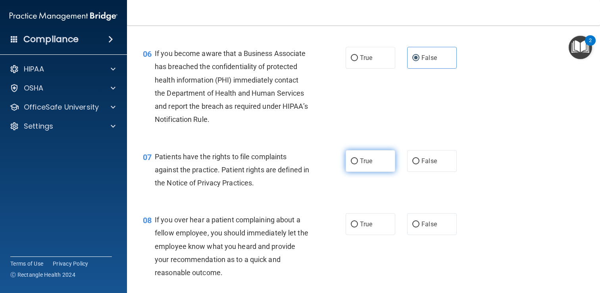
click at [358, 164] on input "True" at bounding box center [354, 161] width 7 height 6
radio input "true"
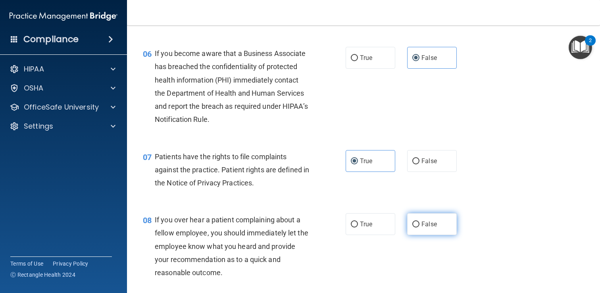
click at [419, 227] on input "False" at bounding box center [415, 224] width 7 height 6
radio input "true"
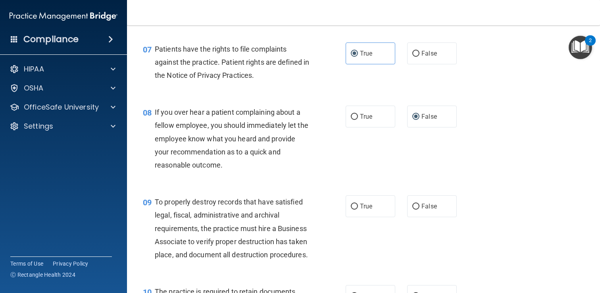
scroll to position [556, 0]
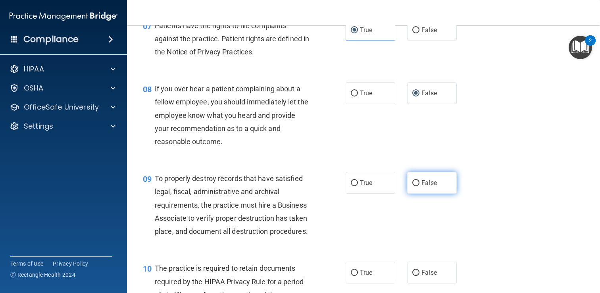
click at [428, 192] on label "False" at bounding box center [432, 183] width 50 height 22
click at [419, 186] on input "False" at bounding box center [415, 183] width 7 height 6
radio input "true"
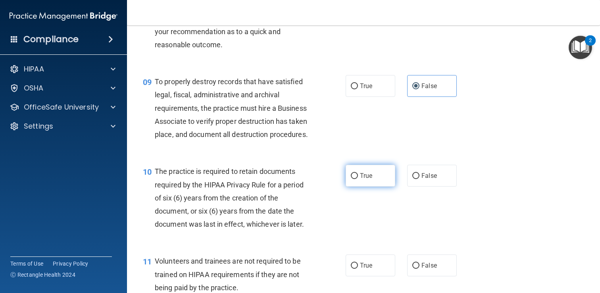
scroll to position [658, 0]
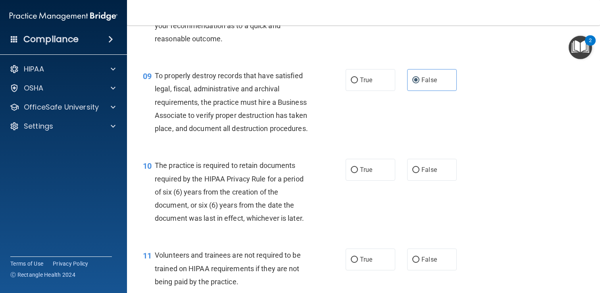
click at [364, 170] on div "10 The practice is required to retain documents required by the HIPAA Privacy R…" at bounding box center [363, 194] width 453 height 90
click at [371, 173] on span "True" at bounding box center [366, 170] width 12 height 8
click at [358, 173] on input "True" at bounding box center [354, 170] width 7 height 6
radio input "true"
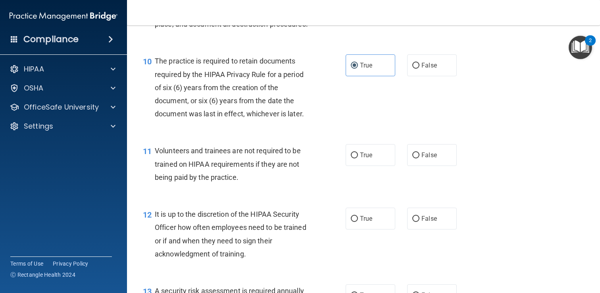
scroll to position [787, 0]
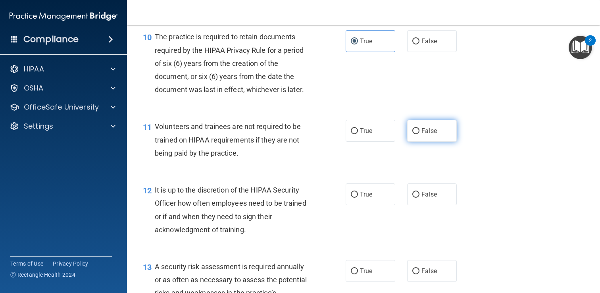
click at [430, 134] on span "False" at bounding box center [428, 131] width 15 height 8
click at [419, 134] on input "False" at bounding box center [415, 131] width 7 height 6
radio input "true"
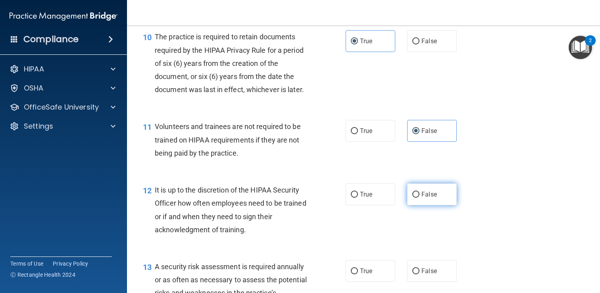
click at [432, 200] on label "False" at bounding box center [432, 194] width 50 height 22
click at [419, 198] on input "False" at bounding box center [415, 195] width 7 height 6
radio input "true"
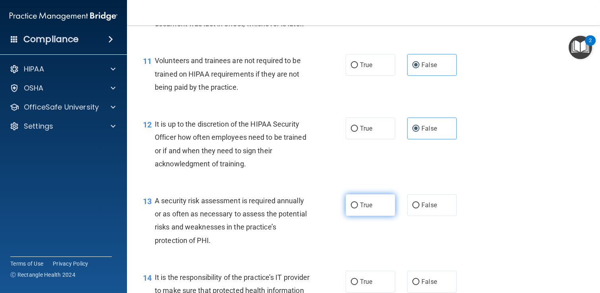
click at [383, 209] on label "True" at bounding box center [371, 205] width 50 height 22
click at [358, 208] on input "True" at bounding box center [354, 205] width 7 height 6
radio input "true"
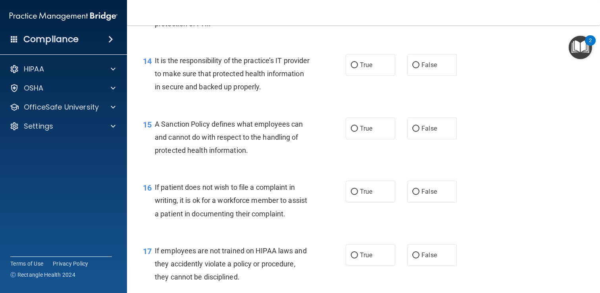
scroll to position [1073, 0]
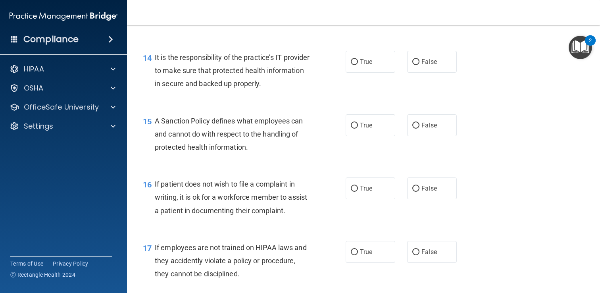
click at [439, 63] on div "14 It is the responsibility of the practice’s IT provider to make sure that pro…" at bounding box center [363, 72] width 453 height 63
click at [439, 73] on label "False" at bounding box center [432, 62] width 50 height 22
click at [419, 65] on input "False" at bounding box center [415, 62] width 7 height 6
radio input "true"
click at [439, 128] on label "False" at bounding box center [432, 125] width 50 height 22
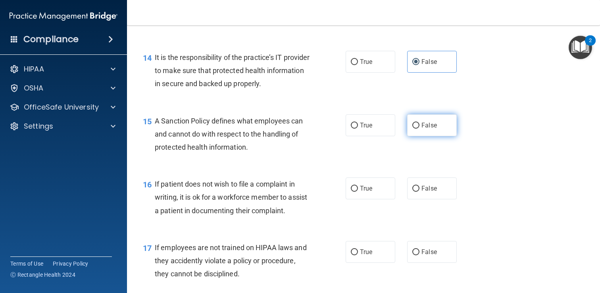
click at [419, 128] on input "False" at bounding box center [415, 126] width 7 height 6
radio input "true"
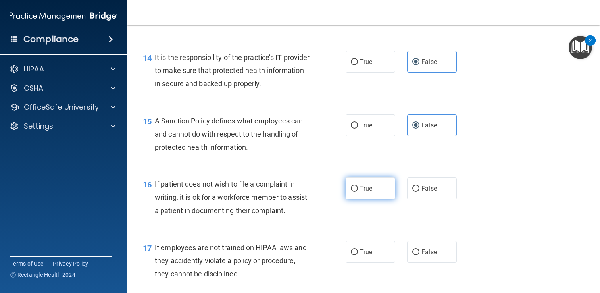
click at [376, 199] on label "True" at bounding box center [371, 188] width 50 height 22
click at [358, 192] on input "True" at bounding box center [354, 189] width 7 height 6
radio input "true"
click at [441, 259] on label "False" at bounding box center [432, 252] width 50 height 22
click at [419, 255] on input "False" at bounding box center [415, 252] width 7 height 6
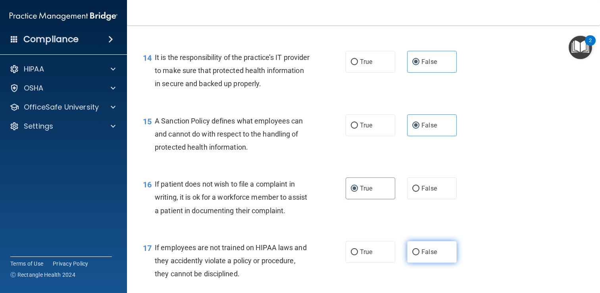
radio input "true"
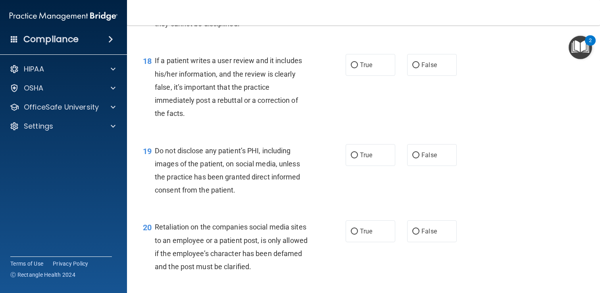
scroll to position [1330, 0]
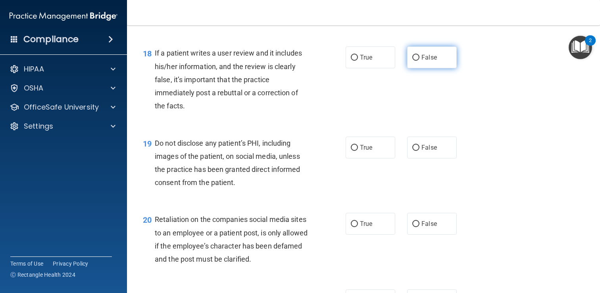
click at [430, 68] on label "False" at bounding box center [432, 57] width 50 height 22
click at [419, 61] on input "False" at bounding box center [415, 58] width 7 height 6
radio input "true"
click at [377, 157] on label "True" at bounding box center [371, 147] width 50 height 22
click at [358, 151] on input "True" at bounding box center [354, 148] width 7 height 6
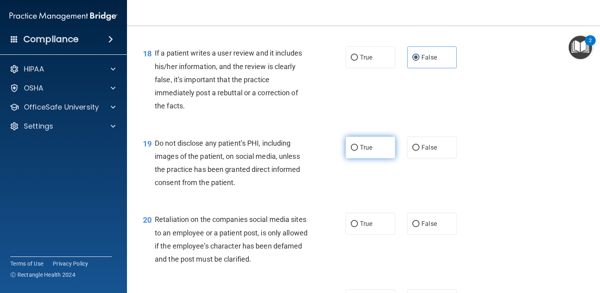
radio input "true"
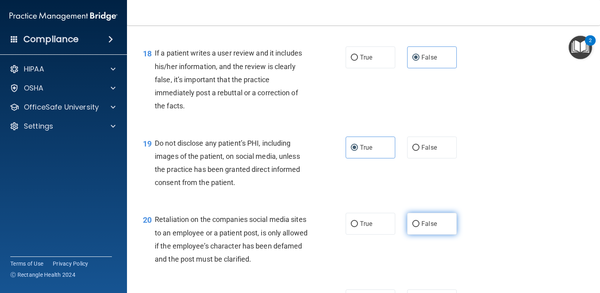
click at [420, 228] on label "False" at bounding box center [432, 224] width 50 height 22
click at [419, 227] on input "False" at bounding box center [415, 224] width 7 height 6
radio input "true"
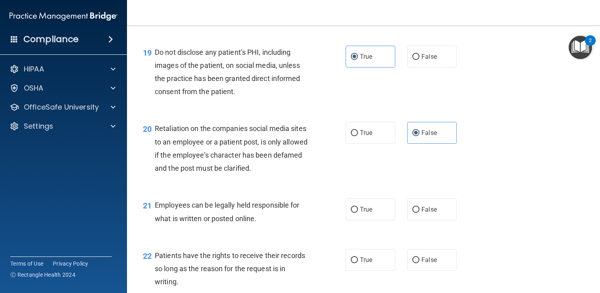
scroll to position [1422, 0]
click at [392, 219] on label "True" at bounding box center [371, 209] width 50 height 22
click at [358, 212] on input "True" at bounding box center [354, 209] width 7 height 6
radio input "true"
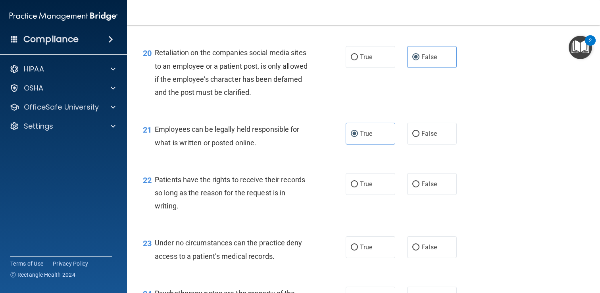
scroll to position [1498, 0]
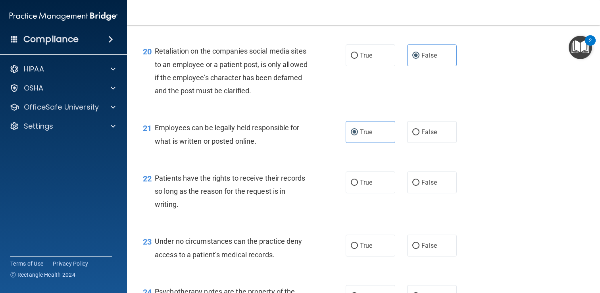
click at [426, 209] on div "22 Patients have the rights to receive their records so long as the reason for …" at bounding box center [363, 192] width 453 height 63
click at [428, 193] on label "False" at bounding box center [432, 182] width 50 height 22
click at [419, 186] on input "False" at bounding box center [415, 183] width 7 height 6
radio input "true"
click at [429, 251] on label "False" at bounding box center [432, 245] width 50 height 22
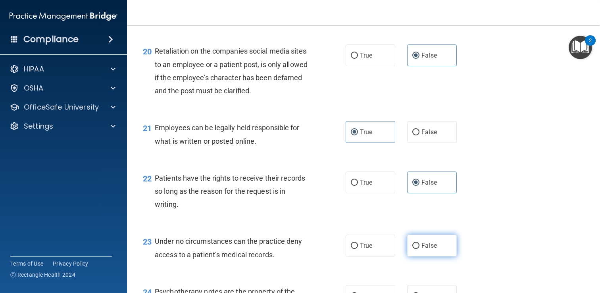
click at [419, 249] on input "False" at bounding box center [415, 246] width 7 height 6
radio input "true"
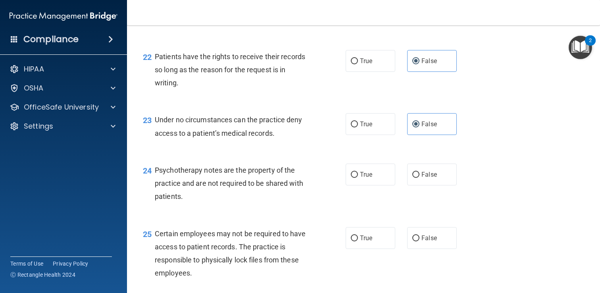
scroll to position [1629, 0]
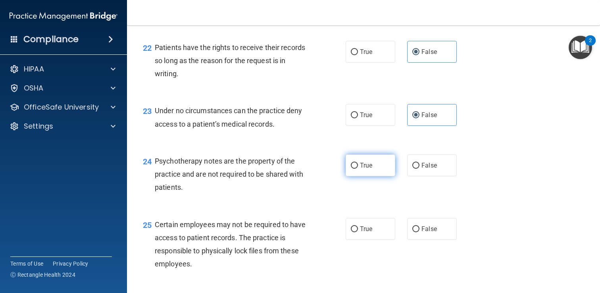
click at [364, 176] on label "True" at bounding box center [371, 165] width 50 height 22
click at [358, 169] on input "True" at bounding box center [354, 166] width 7 height 6
radio input "true"
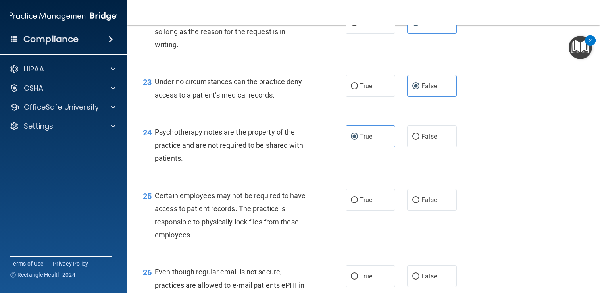
scroll to position [1675, 0]
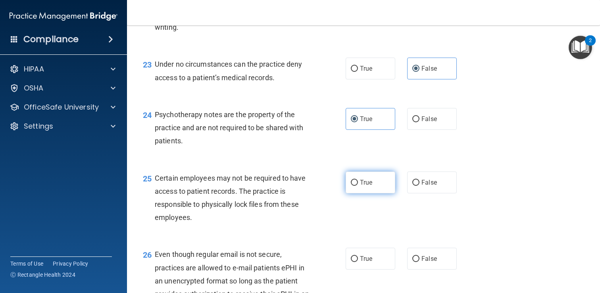
click at [363, 186] on span "True" at bounding box center [366, 183] width 12 height 8
click at [358, 186] on input "True" at bounding box center [354, 183] width 7 height 6
radio input "true"
click at [364, 262] on span "True" at bounding box center [366, 259] width 12 height 8
click at [358, 262] on input "True" at bounding box center [354, 259] width 7 height 6
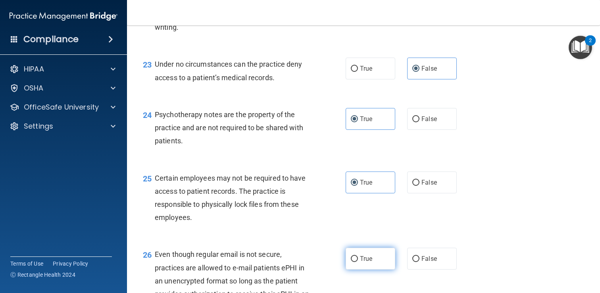
radio input "true"
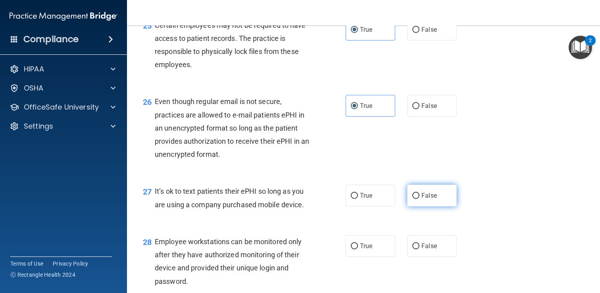
scroll to position [1829, 0]
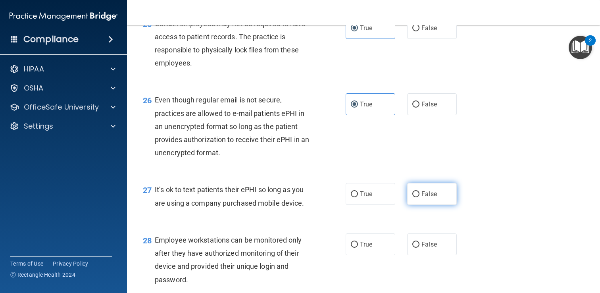
click at [419, 205] on label "False" at bounding box center [432, 194] width 50 height 22
click at [419, 197] on input "False" at bounding box center [415, 194] width 7 height 6
radio input "true"
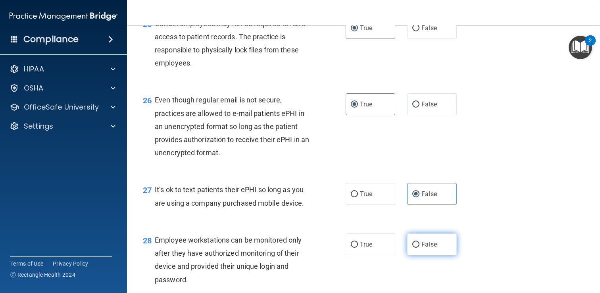
click at [433, 253] on label "False" at bounding box center [432, 244] width 50 height 22
click at [419, 248] on input "False" at bounding box center [415, 245] width 7 height 6
radio input "true"
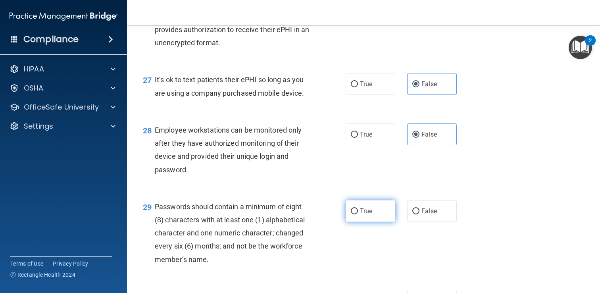
click at [371, 215] on span "True" at bounding box center [366, 211] width 12 height 8
click at [358, 214] on input "True" at bounding box center [354, 211] width 7 height 6
radio input "true"
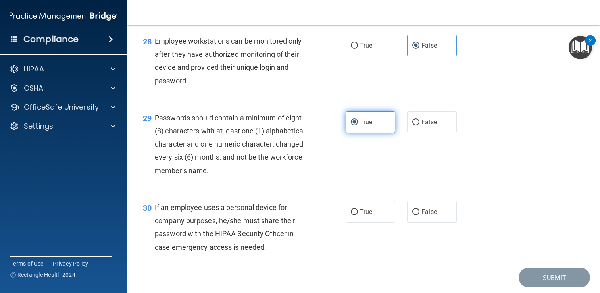
scroll to position [2047, 0]
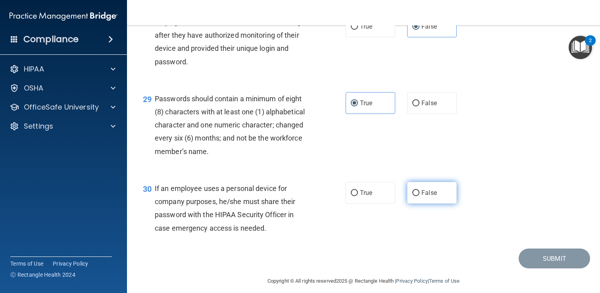
click at [423, 203] on label "False" at bounding box center [432, 193] width 50 height 22
click at [419, 196] on input "False" at bounding box center [415, 193] width 7 height 6
radio input "true"
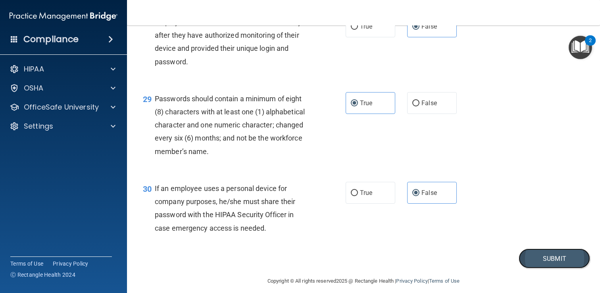
click at [552, 269] on button "Submit" at bounding box center [553, 258] width 71 height 20
click at [535, 267] on button "Submit" at bounding box center [553, 258] width 71 height 20
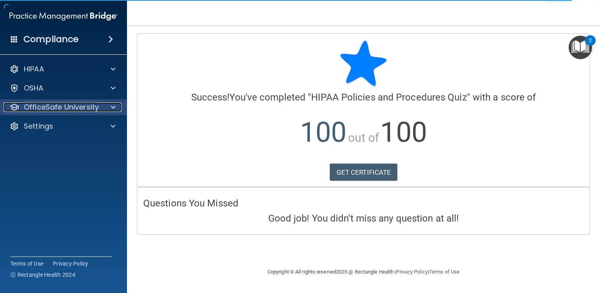
click at [100, 108] on div "OfficeSafe University" at bounding box center [53, 107] width 98 height 10
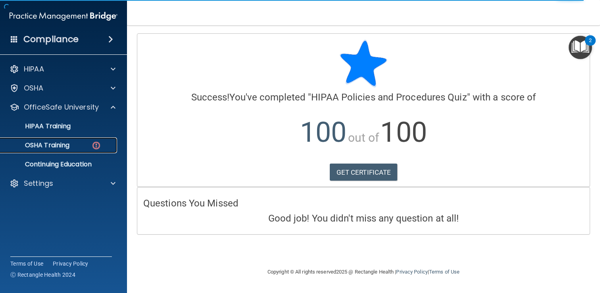
click at [86, 150] on link "OSHA Training" at bounding box center [54, 145] width 125 height 16
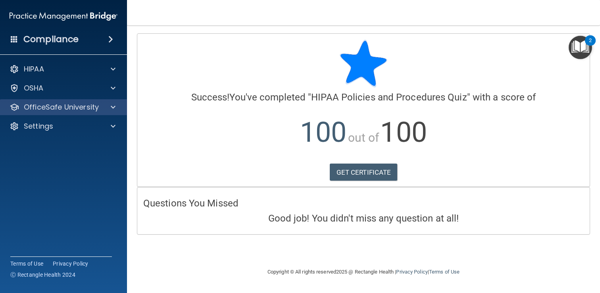
click at [96, 112] on div "OfficeSafe University" at bounding box center [63, 107] width 127 height 16
click at [65, 109] on p "OfficeSafe University" at bounding box center [61, 107] width 75 height 10
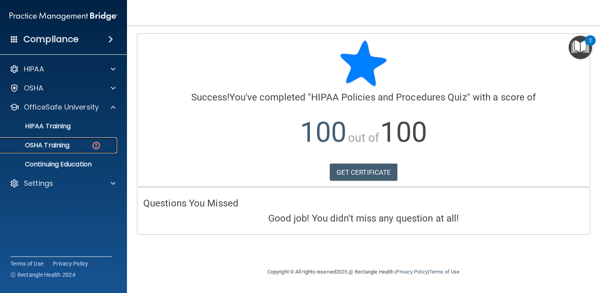
click at [55, 149] on p "OSHA Training" at bounding box center [37, 145] width 64 height 8
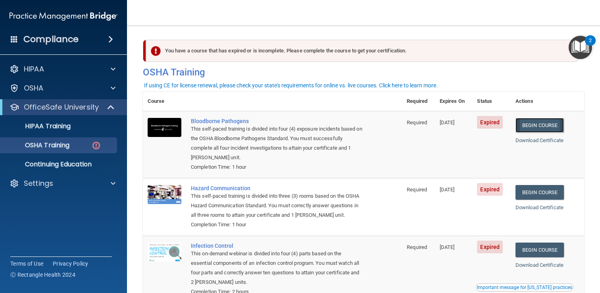
click at [546, 121] on link "Begin Course" at bounding box center [539, 125] width 48 height 15
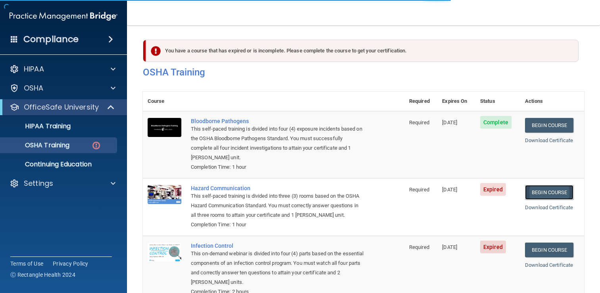
click at [554, 190] on link "Begin Course" at bounding box center [549, 192] width 48 height 15
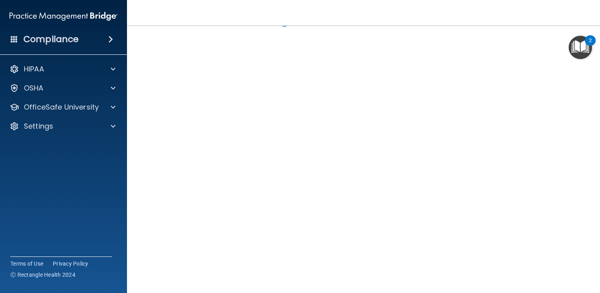
scroll to position [31, 0]
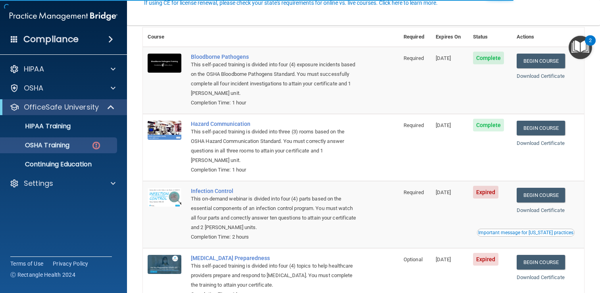
scroll to position [99, 0]
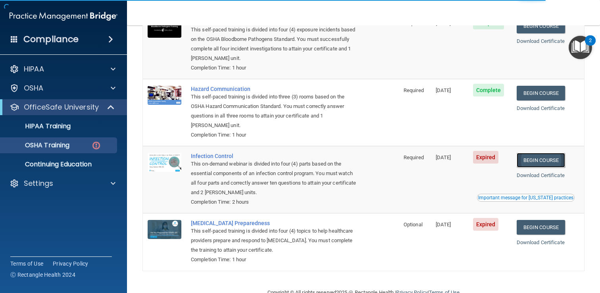
click at [542, 156] on link "Begin Course" at bounding box center [540, 160] width 48 height 15
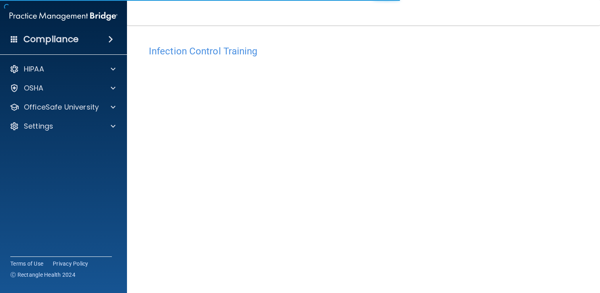
scroll to position [47, 0]
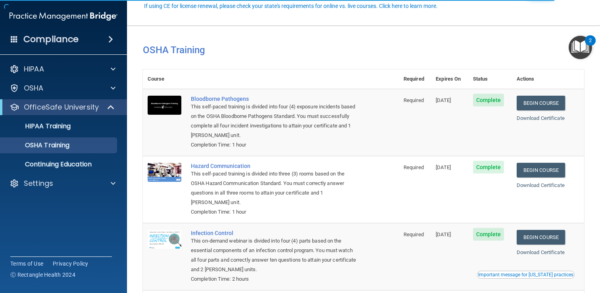
scroll to position [96, 0]
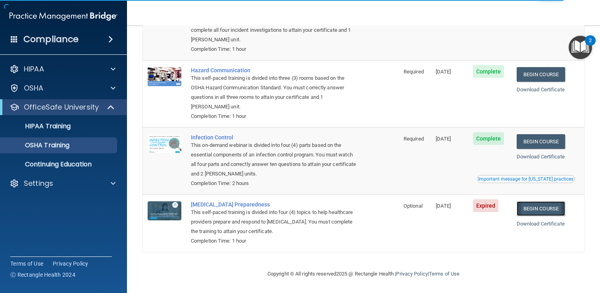
click at [557, 212] on link "Begin Course" at bounding box center [540, 208] width 48 height 15
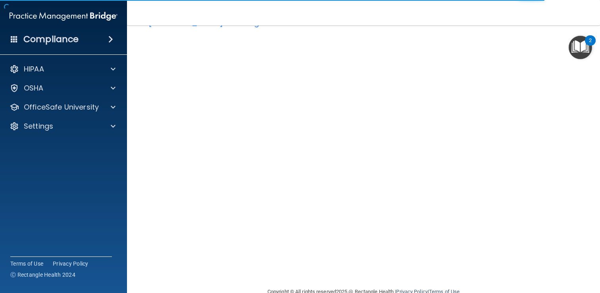
scroll to position [31, 0]
